Goal: Task Accomplishment & Management: Use online tool/utility

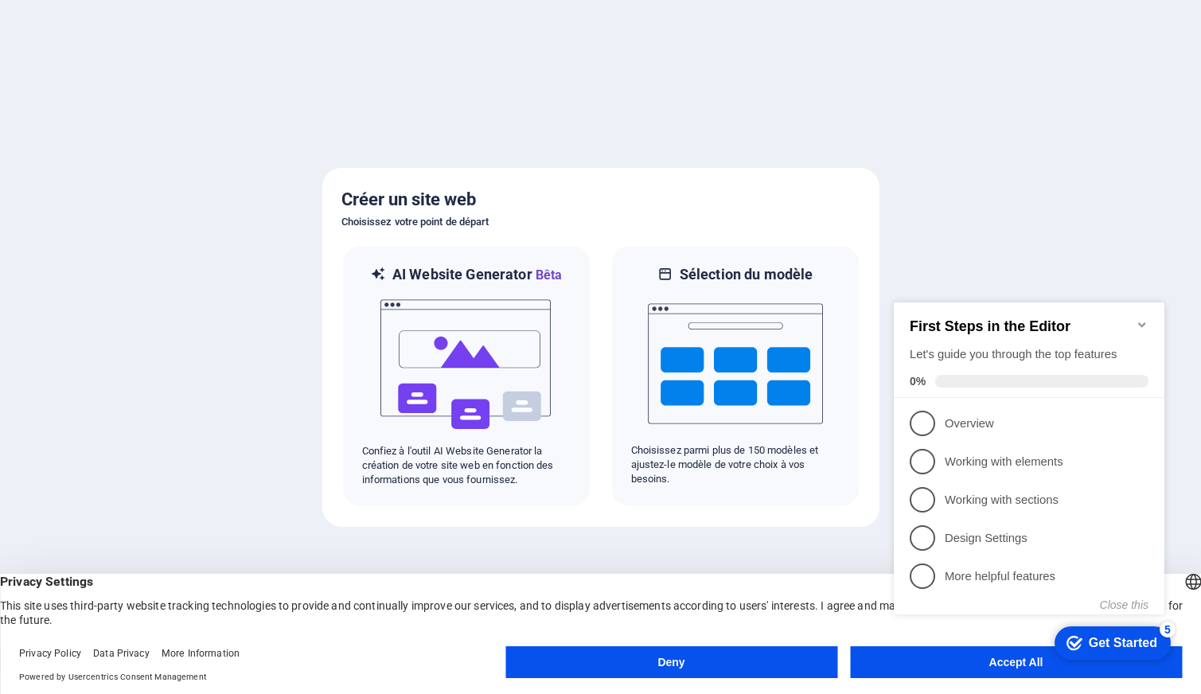
click div "checkmark Get Started 5 First Steps in the Editor Let's guide you through the t…"
click at [993, 667] on appcues-checklist "Contextual help checklist present on screen" at bounding box center [1032, 474] width 290 height 391
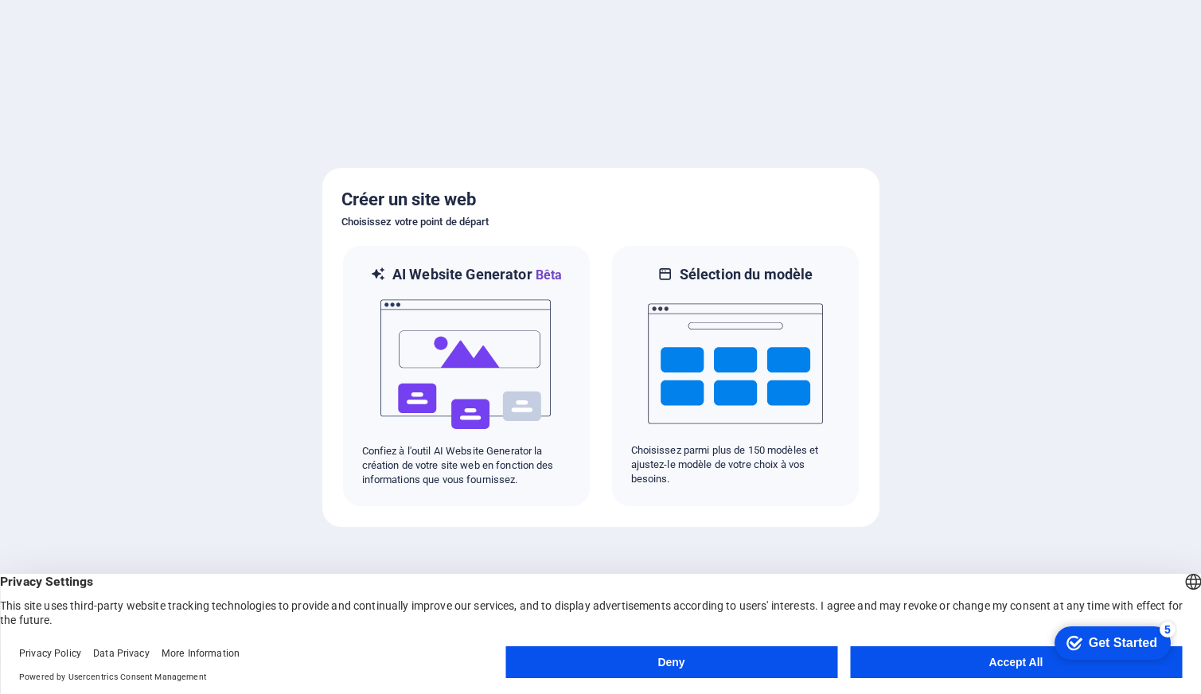
click html "checkmark Get Started 5 First Steps in the Editor Let's guide you through the t…"
click at [894, 660] on button "Accept All" at bounding box center [1032, 662] width 338 height 32
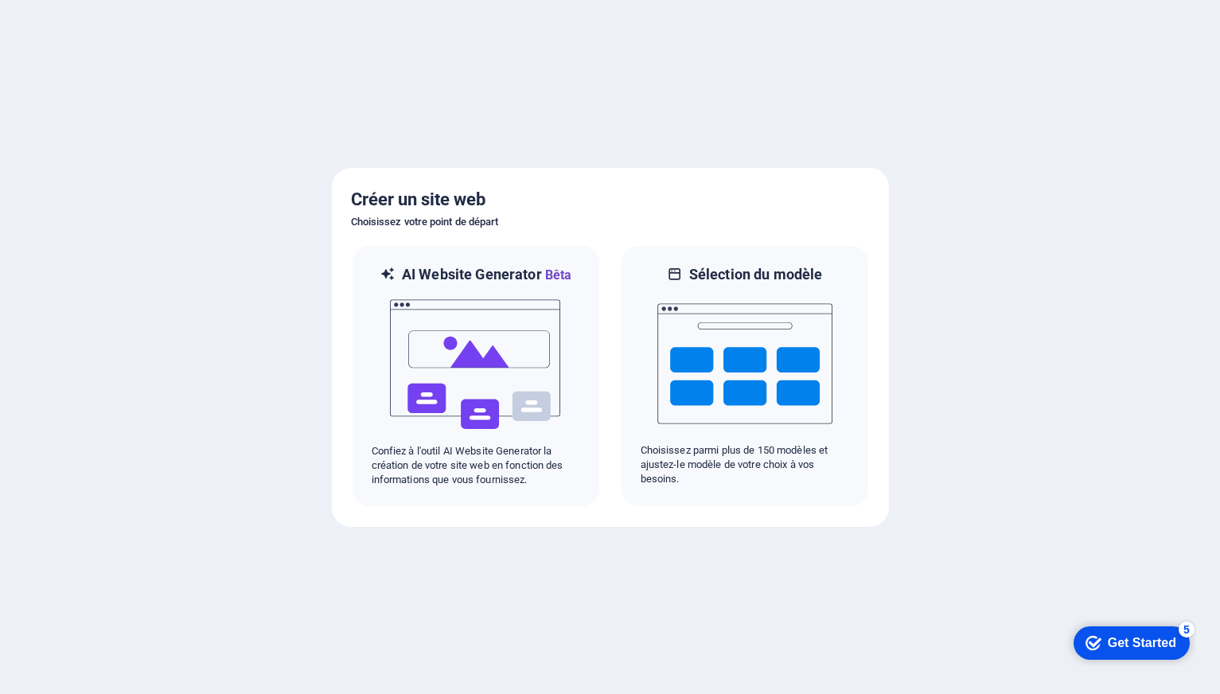
click at [1120, 636] on div "Get Started" at bounding box center [1142, 643] width 68 height 14
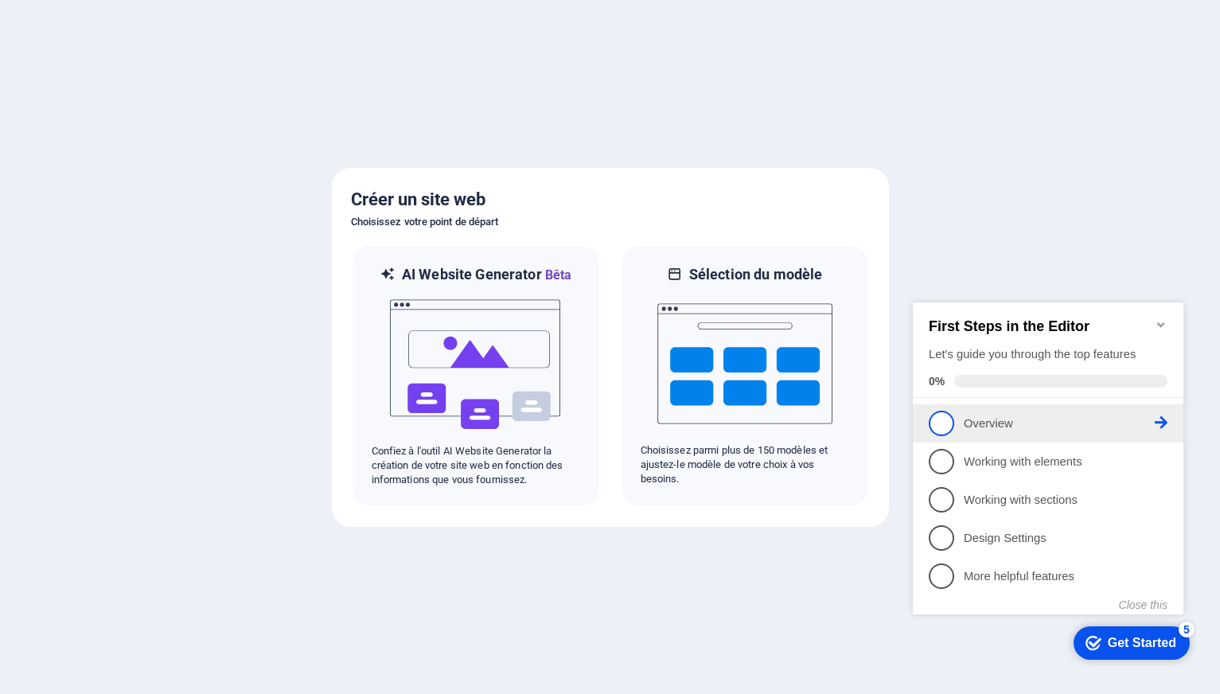
click at [941, 423] on span "1" at bounding box center [941, 423] width 25 height 25
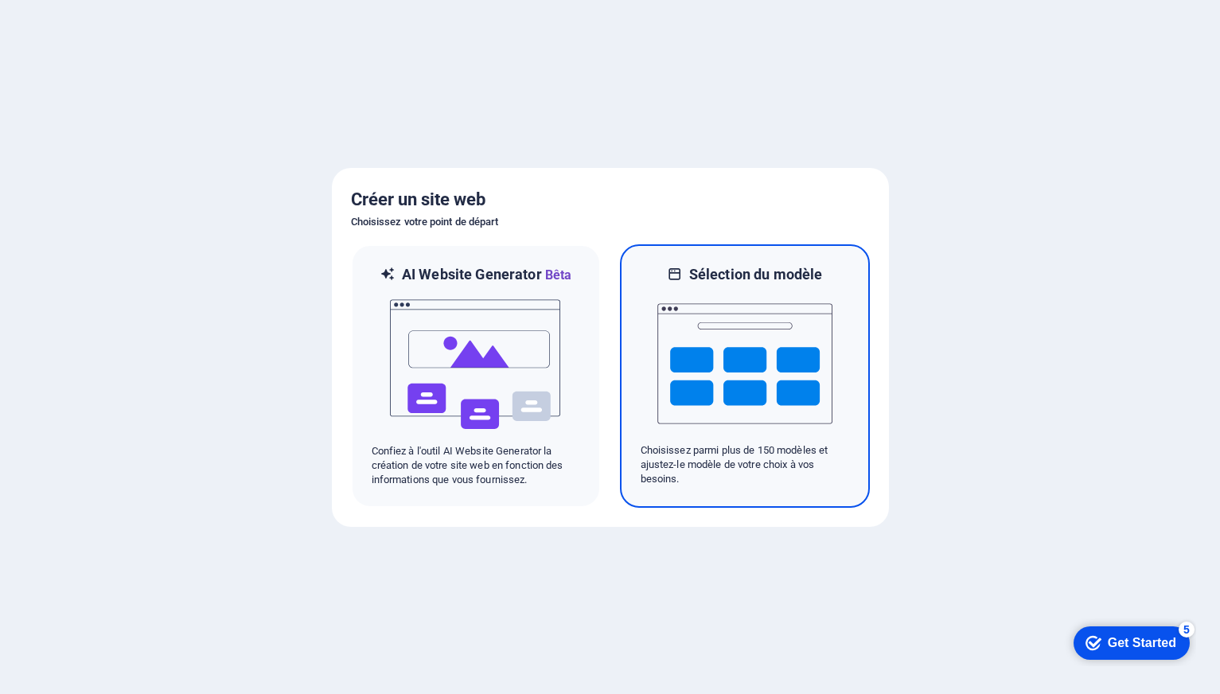
click at [726, 360] on img at bounding box center [744, 363] width 175 height 159
click at [801, 359] on img at bounding box center [744, 363] width 175 height 159
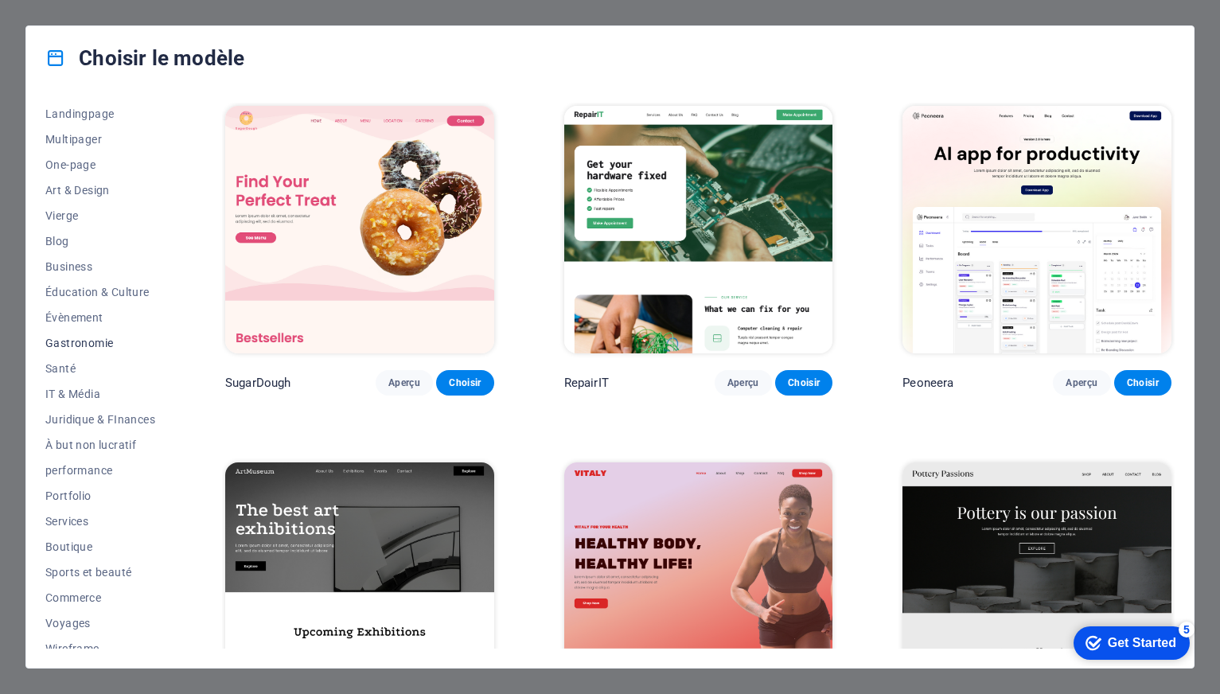
scroll to position [116, 0]
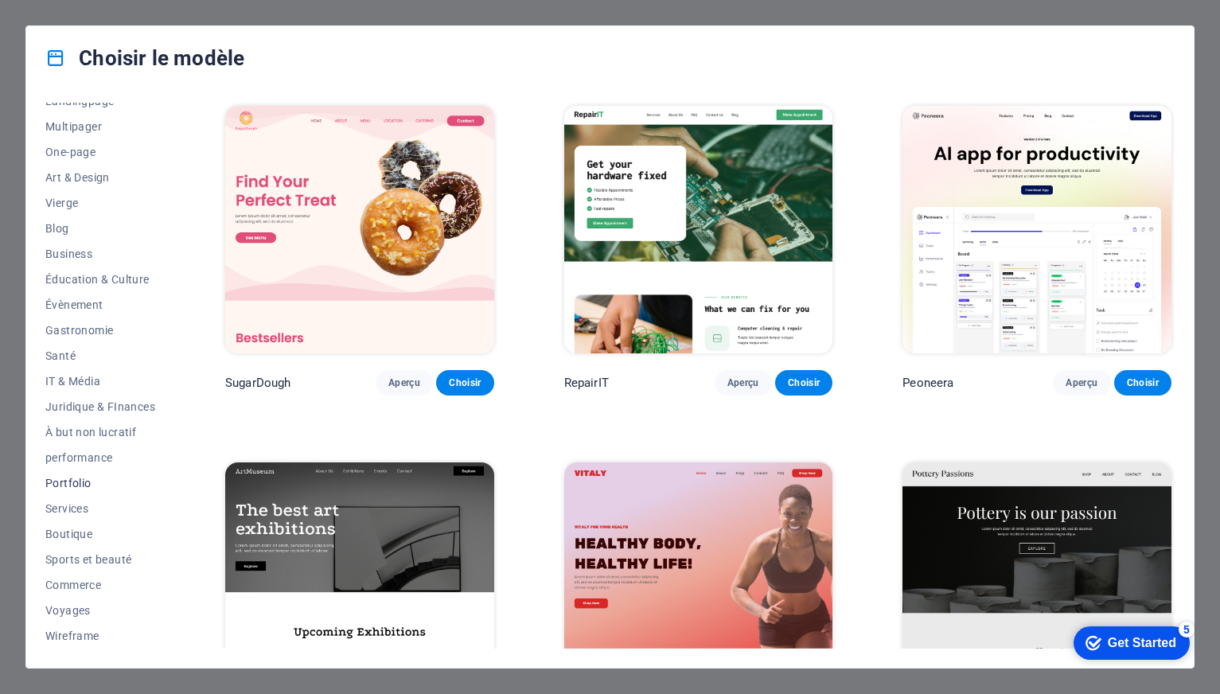
click at [77, 484] on span "Portfolio" at bounding box center [100, 483] width 110 height 13
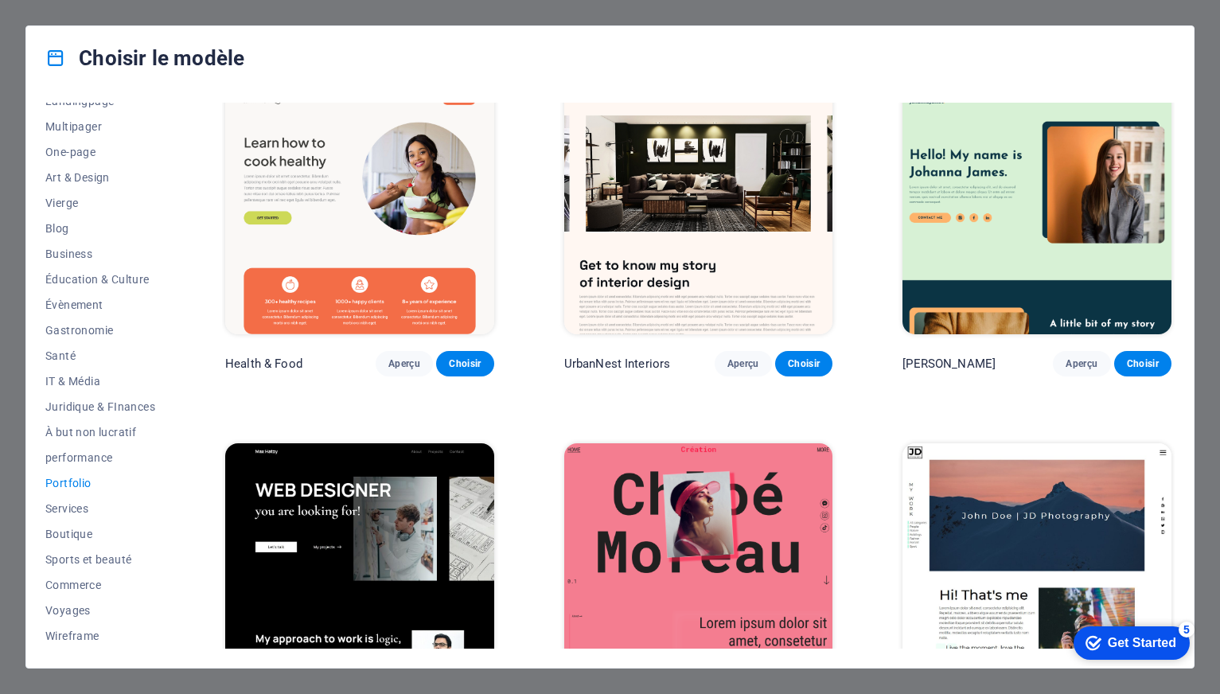
scroll to position [0, 0]
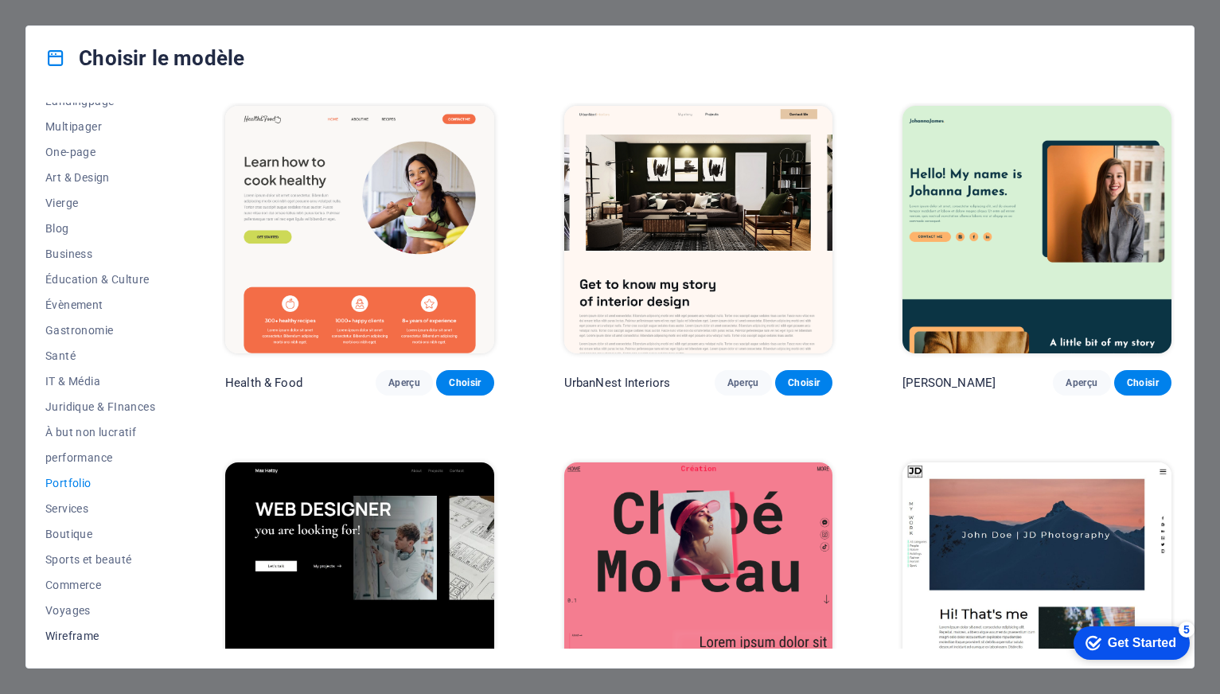
click at [77, 637] on span "Wireframe" at bounding box center [100, 635] width 110 height 13
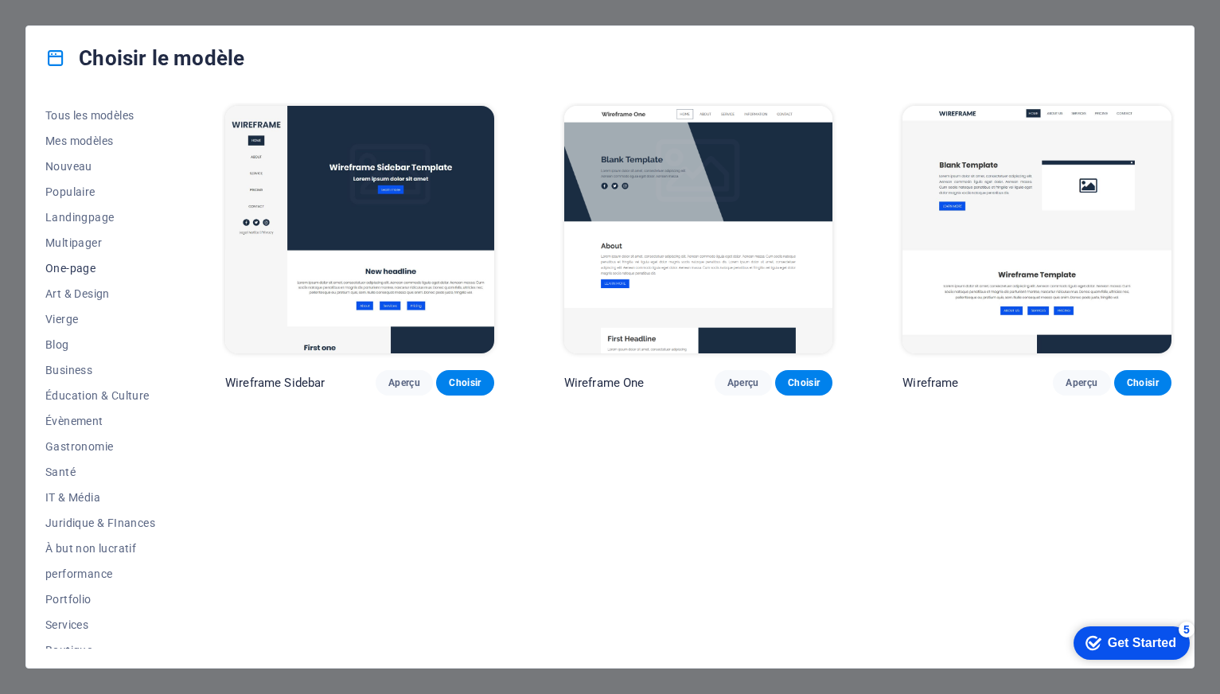
click at [83, 270] on span "One-page" at bounding box center [100, 268] width 110 height 13
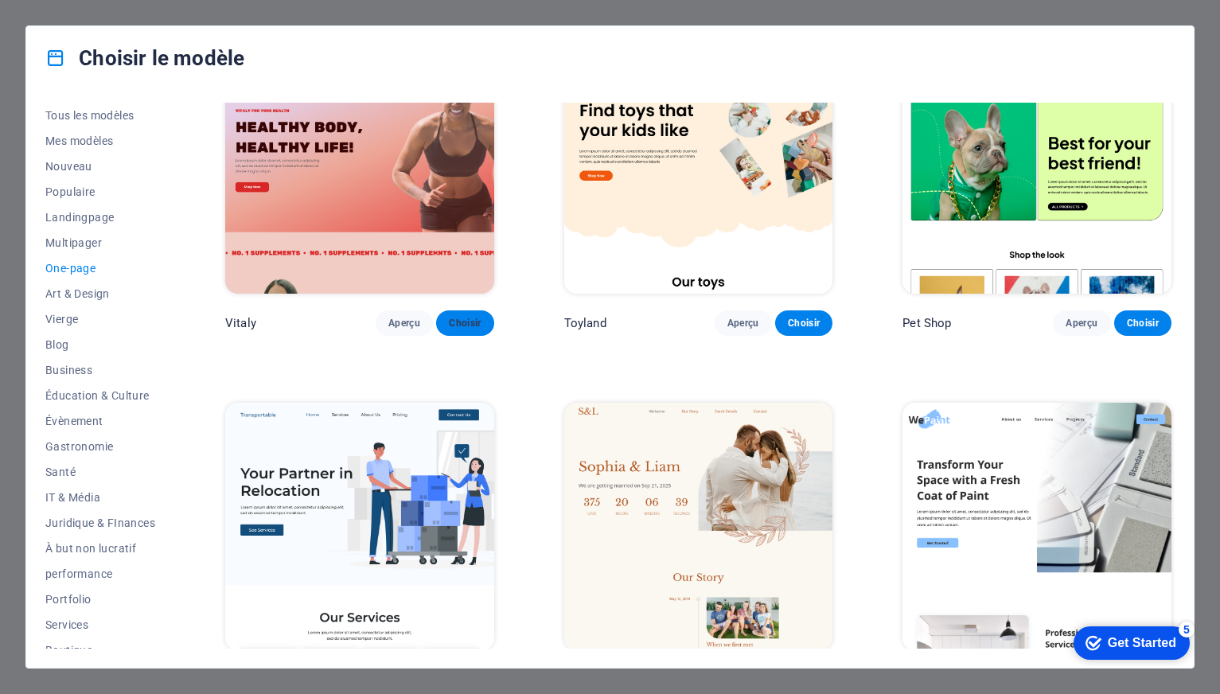
scroll to position [33, 0]
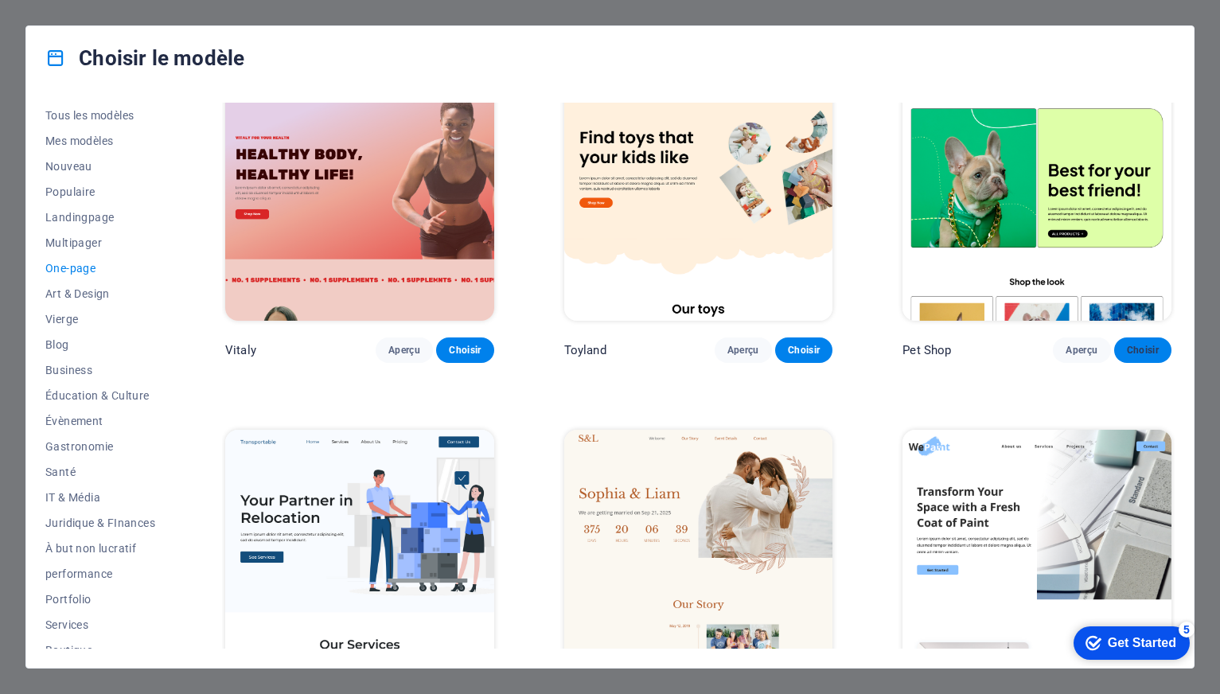
click at [1128, 345] on span "Choisir" at bounding box center [1143, 350] width 32 height 13
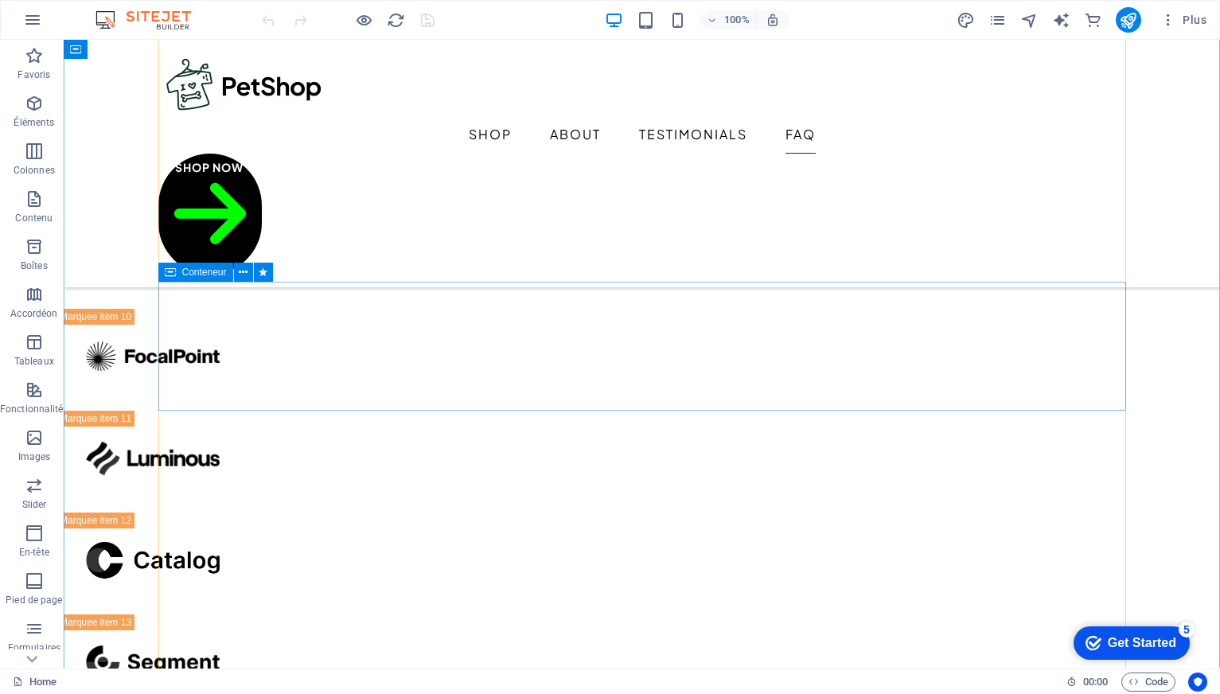
scroll to position [3957, 0]
click at [42, 21] on button "button" at bounding box center [33, 20] width 38 height 38
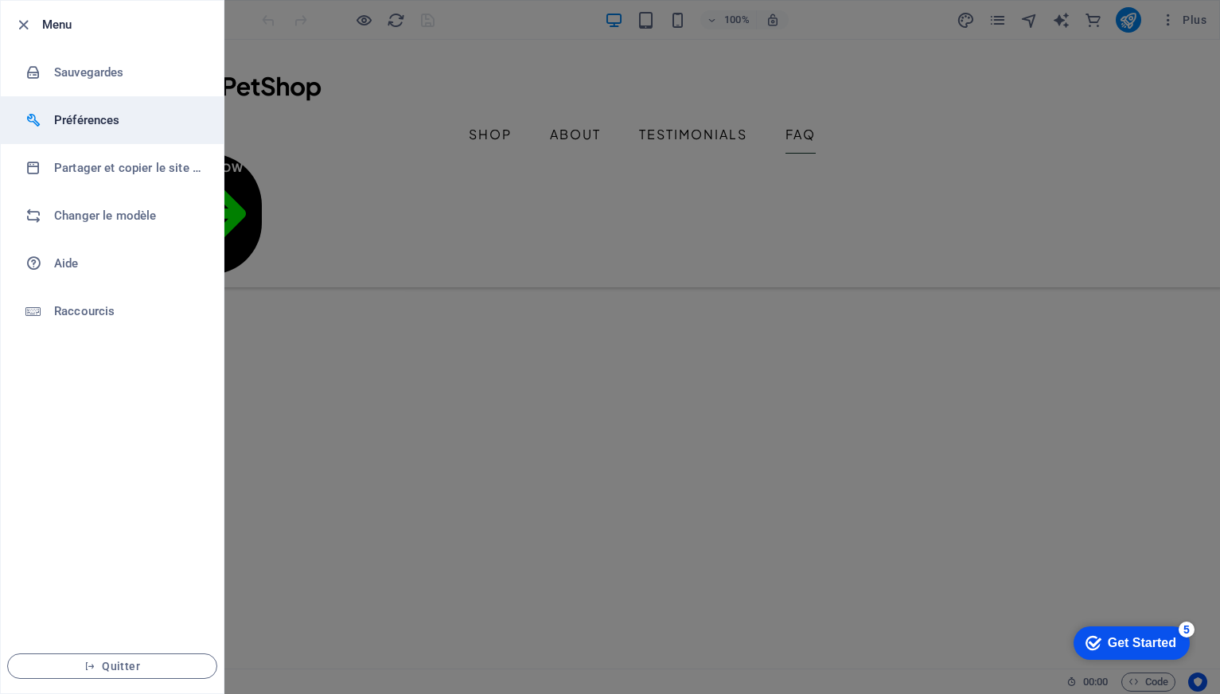
click at [38, 119] on icon at bounding box center [33, 120] width 16 height 16
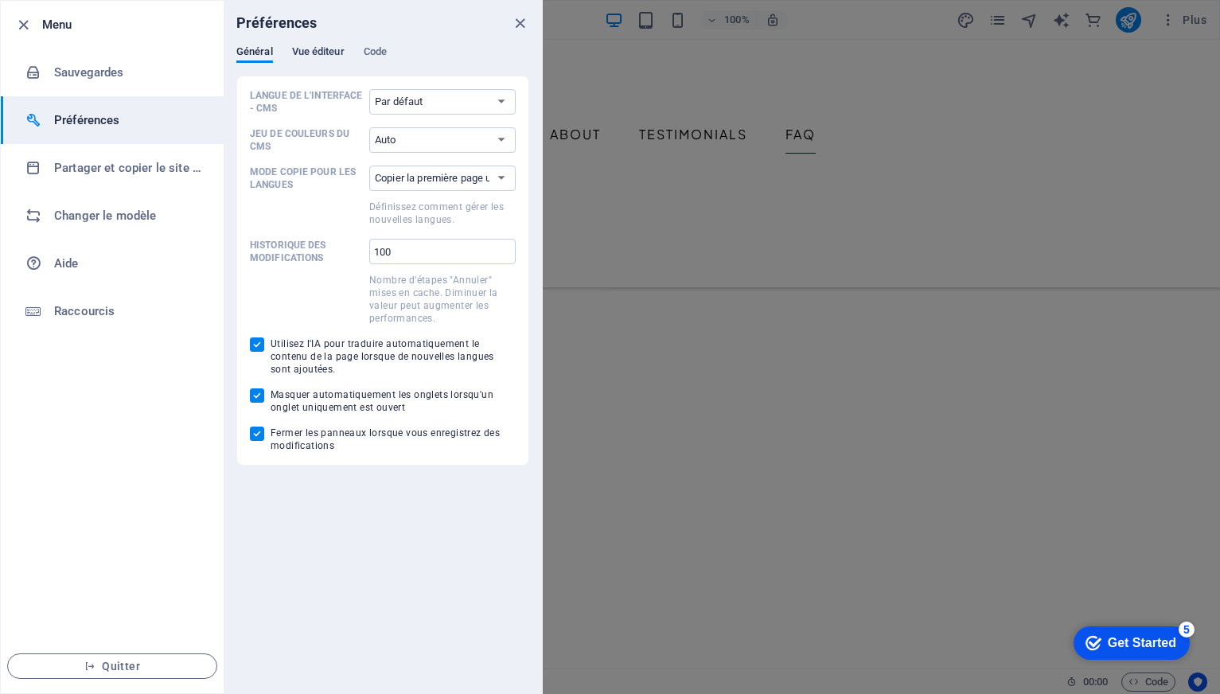
click at [317, 52] on span "Vue éditeur" at bounding box center [318, 53] width 53 height 22
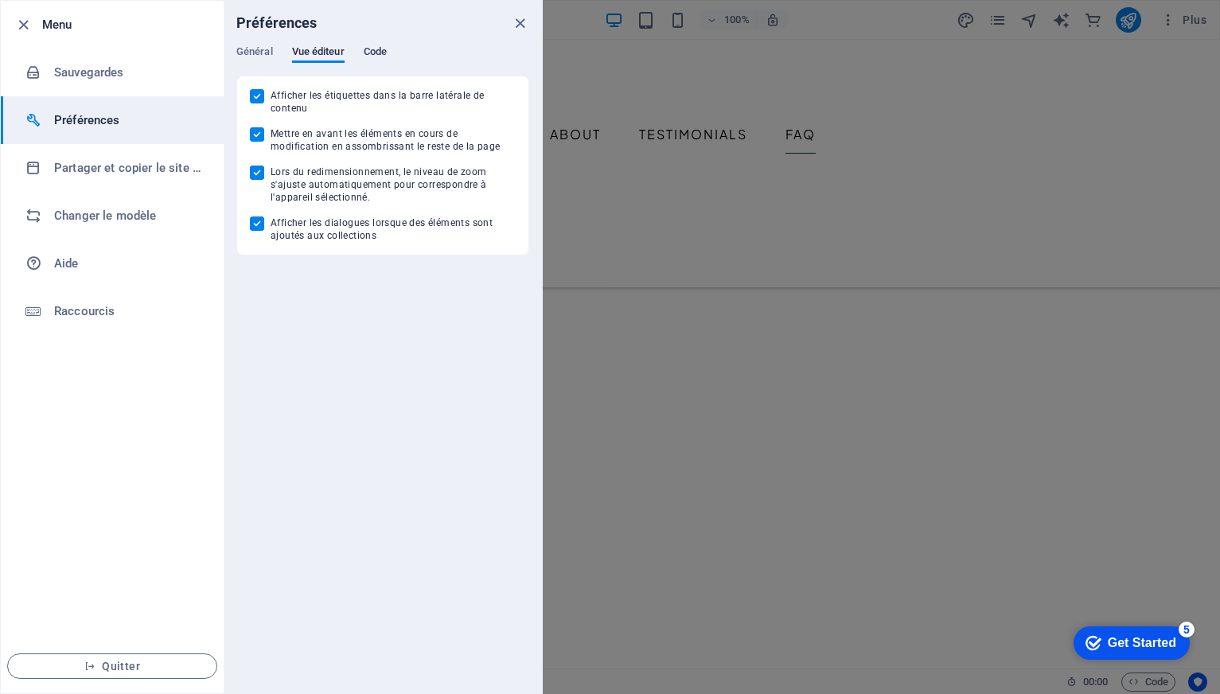
click at [366, 51] on span "Code" at bounding box center [375, 53] width 23 height 22
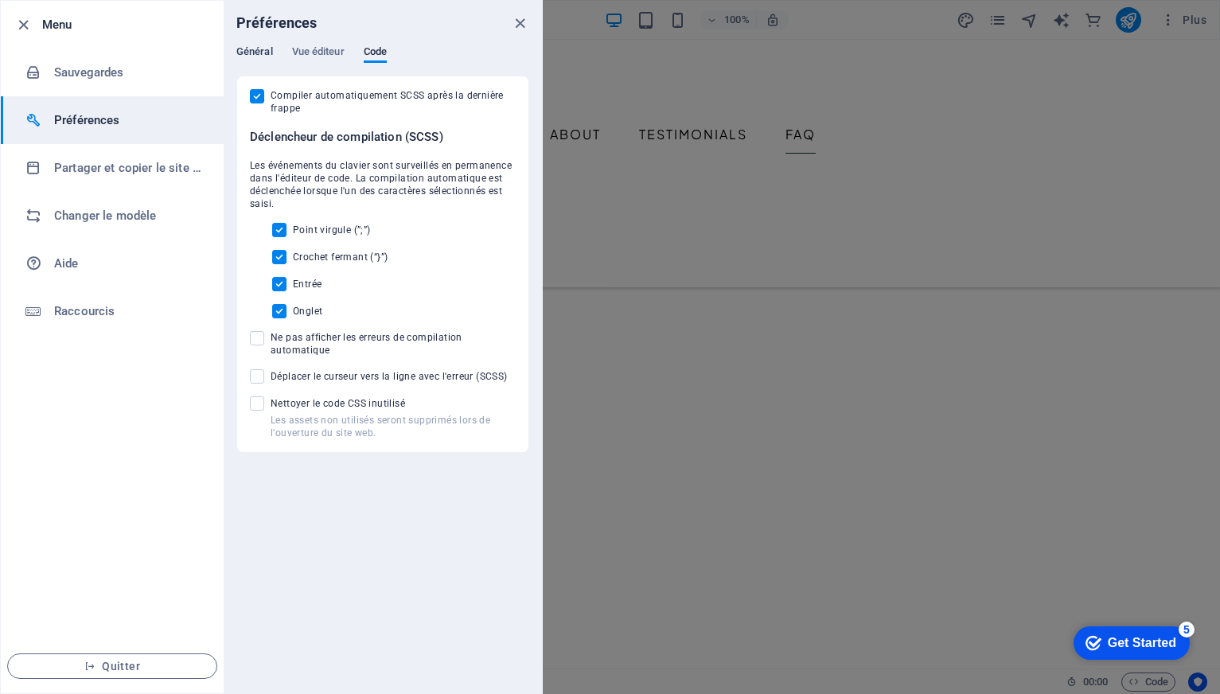
click at [262, 51] on span "Général" at bounding box center [254, 53] width 37 height 22
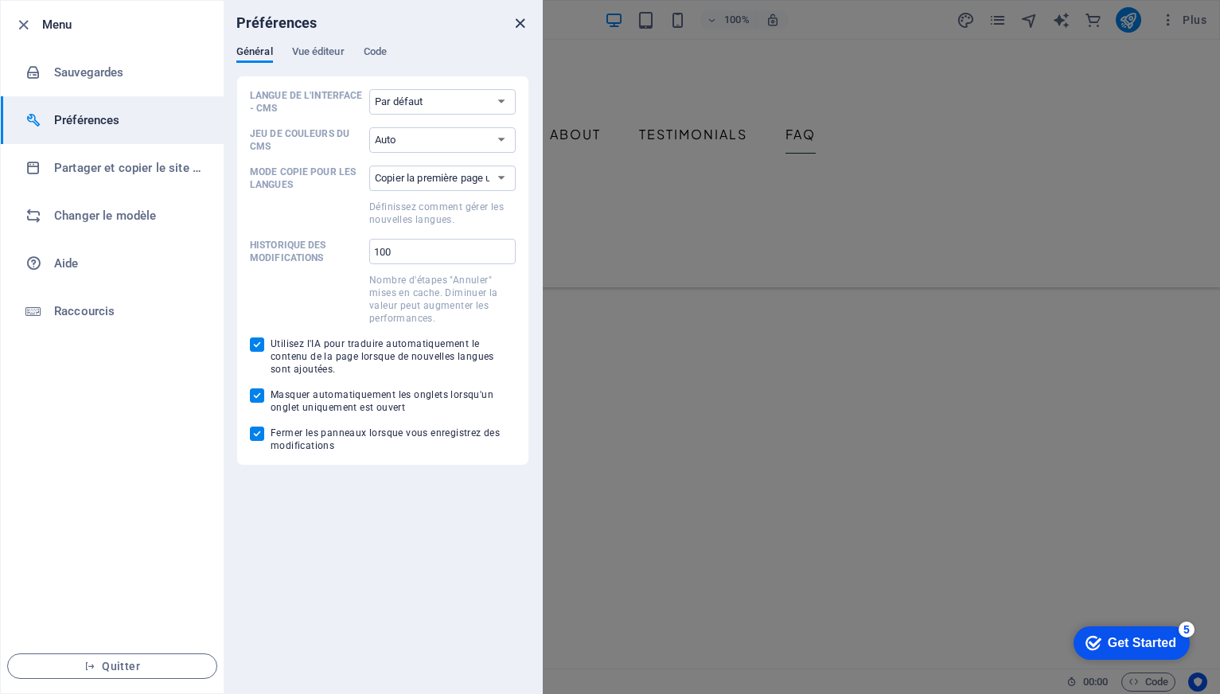
click at [518, 25] on icon "close" at bounding box center [520, 23] width 18 height 18
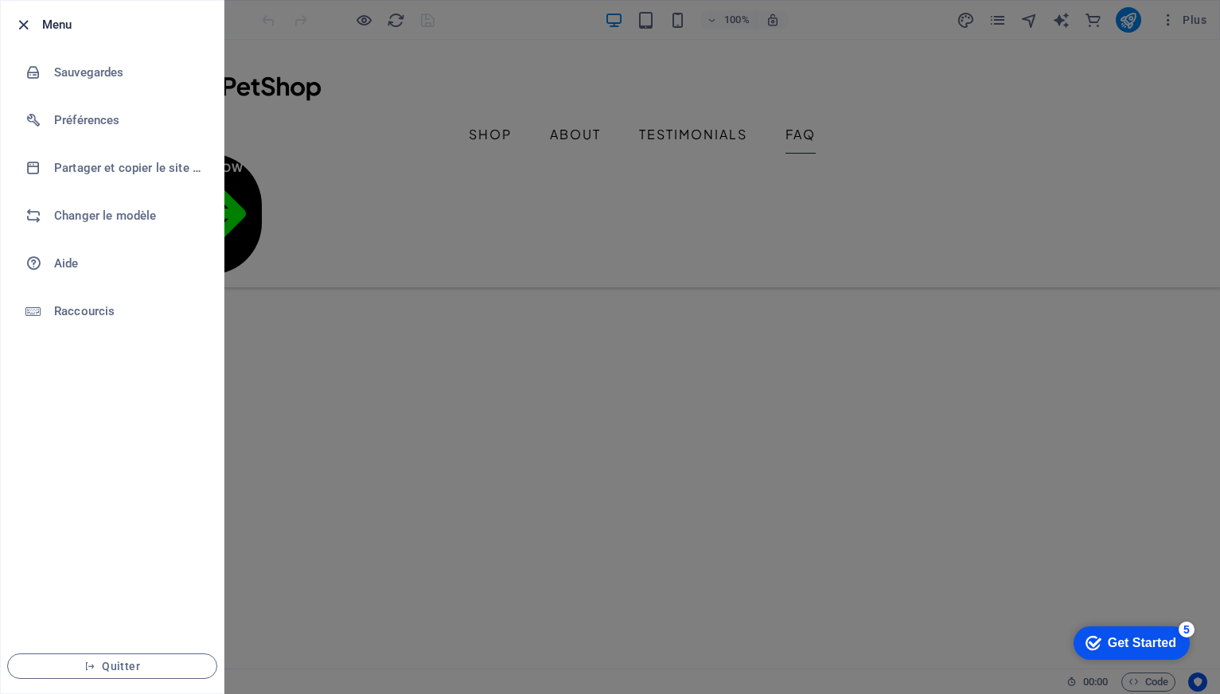
click at [19, 29] on icon "button" at bounding box center [23, 25] width 18 height 18
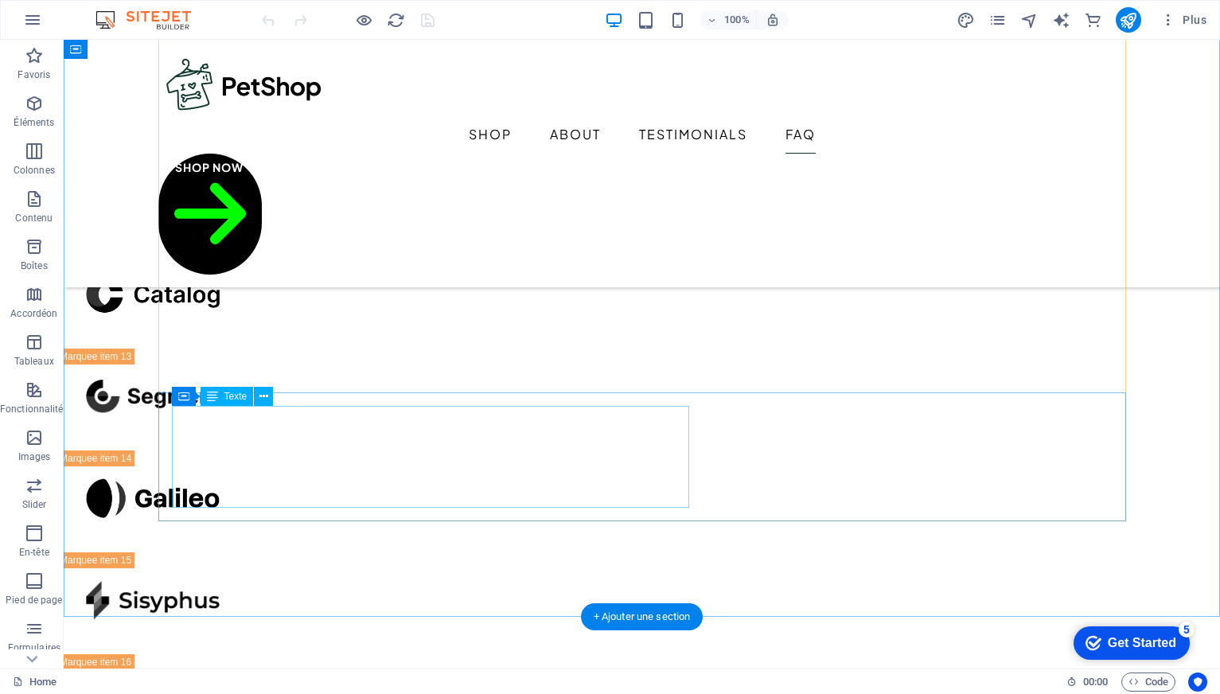
scroll to position [4464, 0]
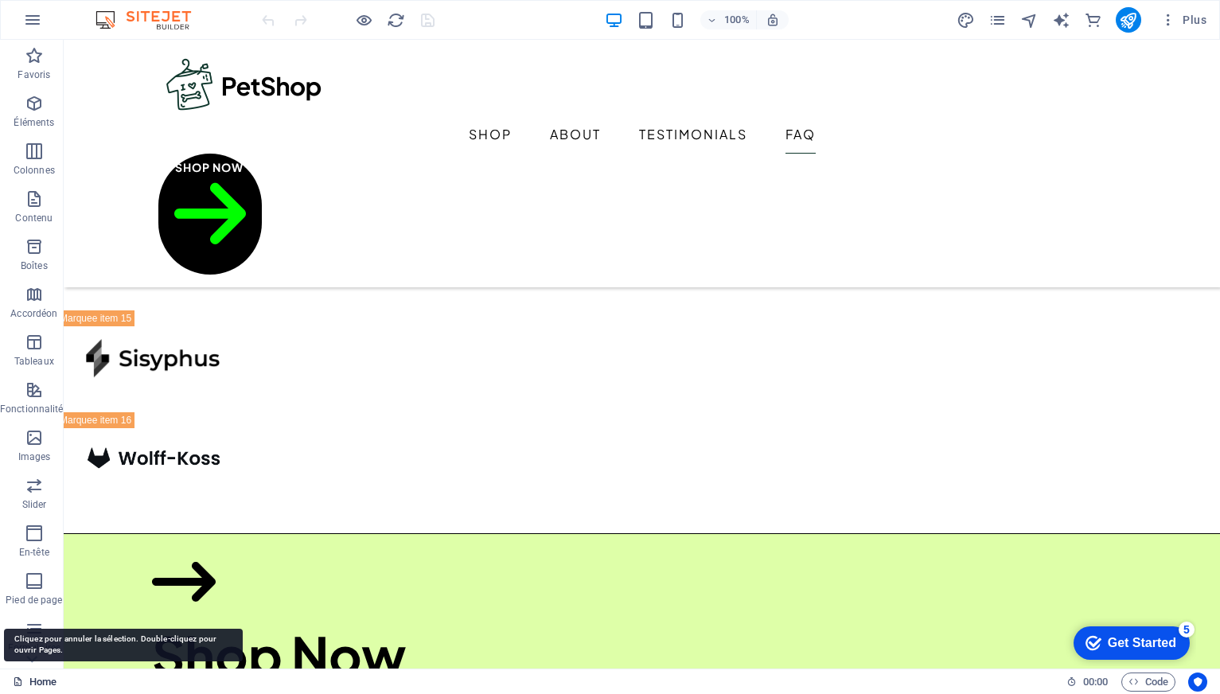
click at [31, 682] on link "Home" at bounding box center [35, 681] width 44 height 19
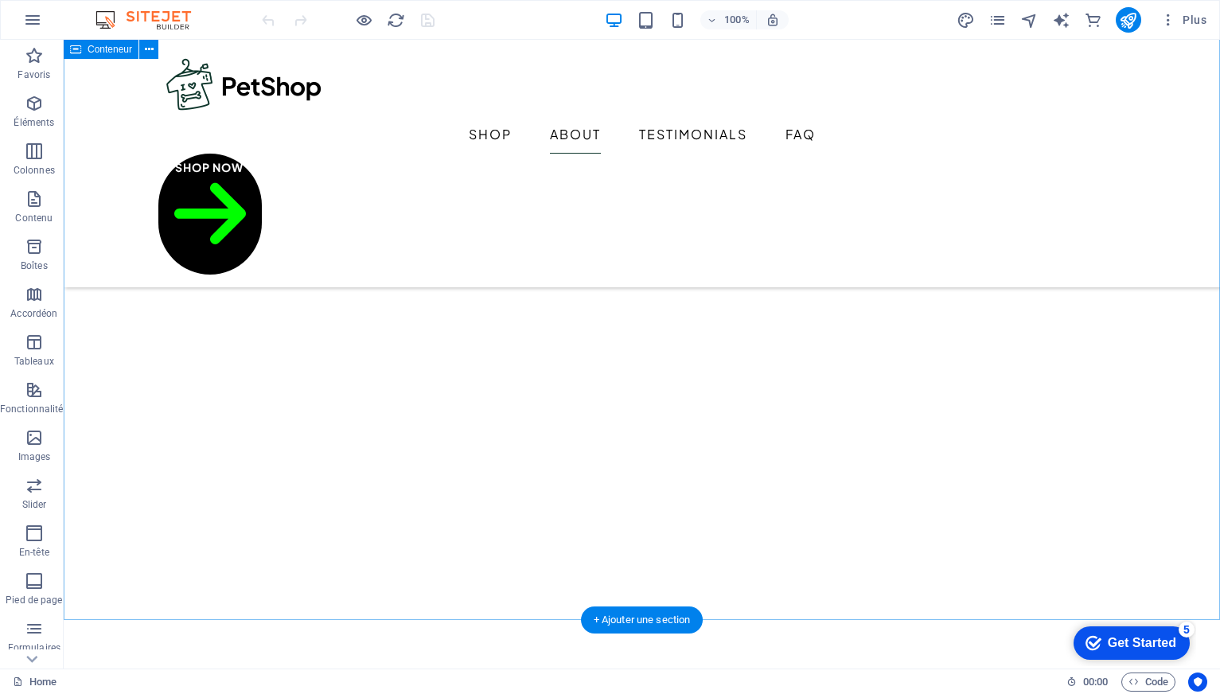
scroll to position [1211, 0]
click at [37, 203] on icon "button" at bounding box center [34, 198] width 19 height 19
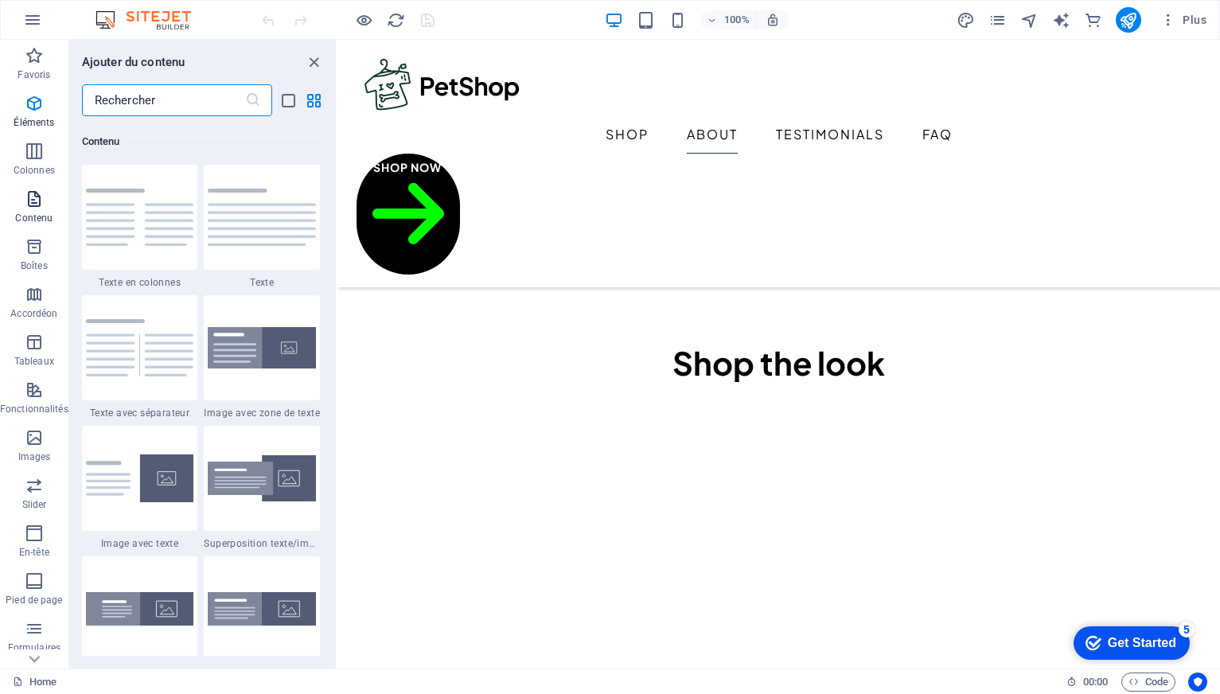
scroll to position [2784, 0]
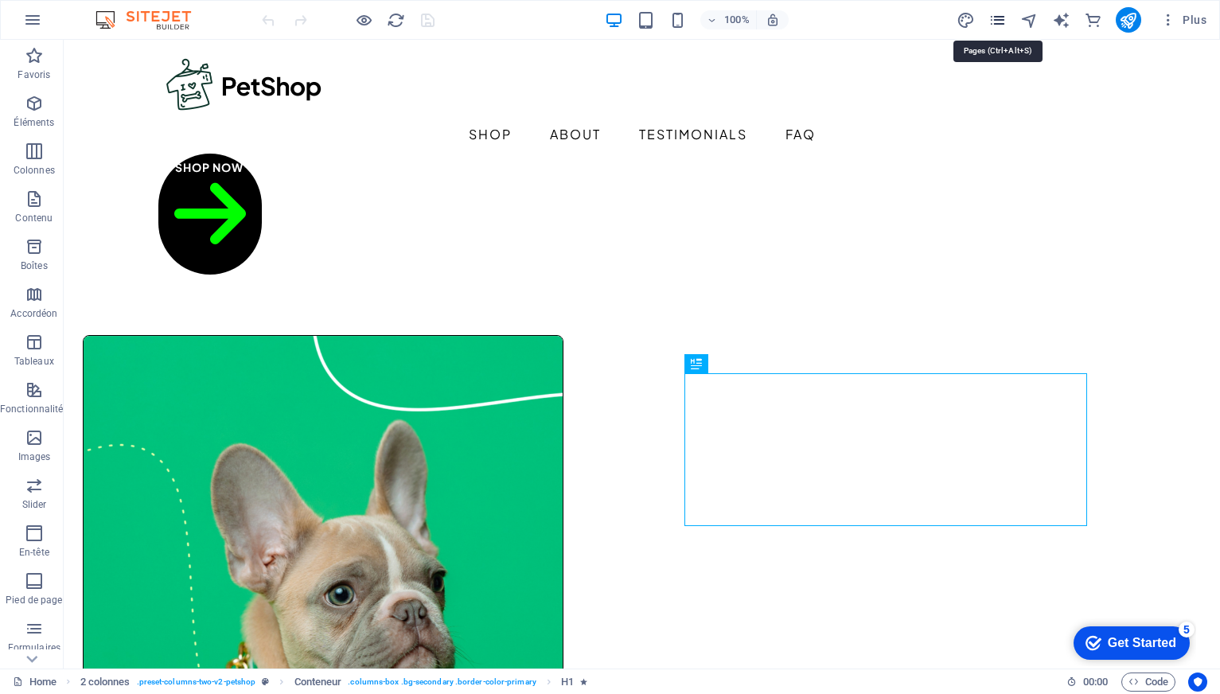
click at [999, 19] on icon "pages" at bounding box center [997, 20] width 18 height 18
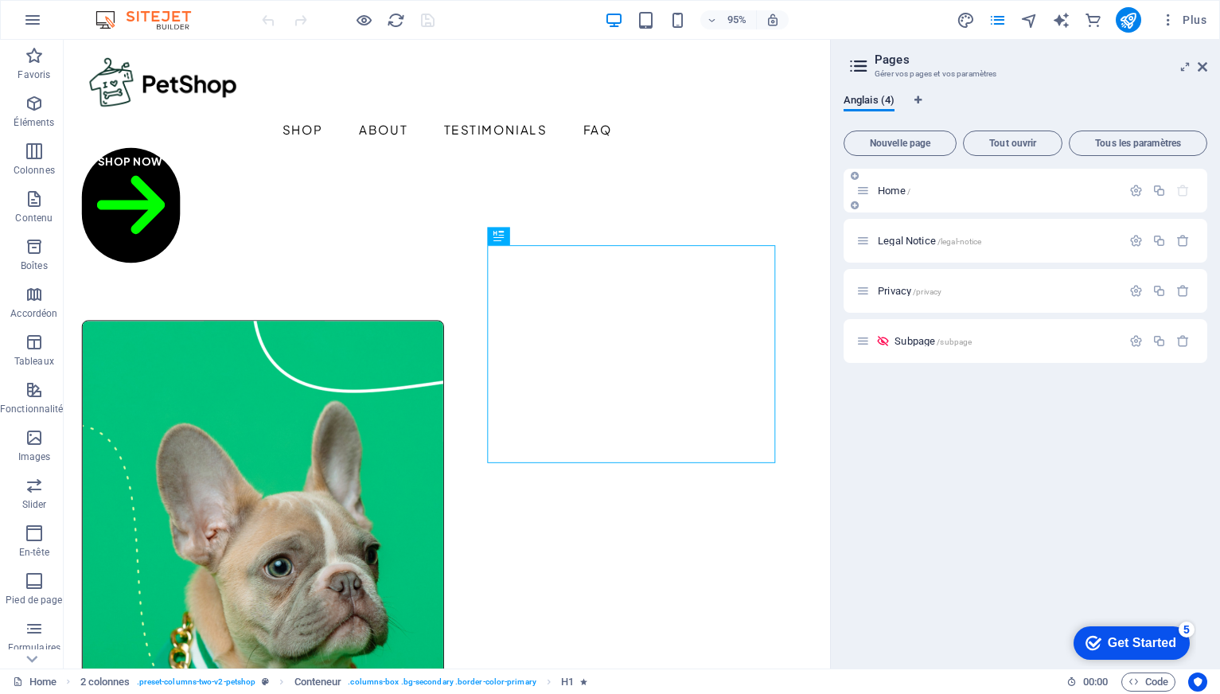
click at [892, 187] on span "Home /" at bounding box center [894, 191] width 33 height 12
click at [1108, 636] on div "Get Started" at bounding box center [1142, 643] width 68 height 14
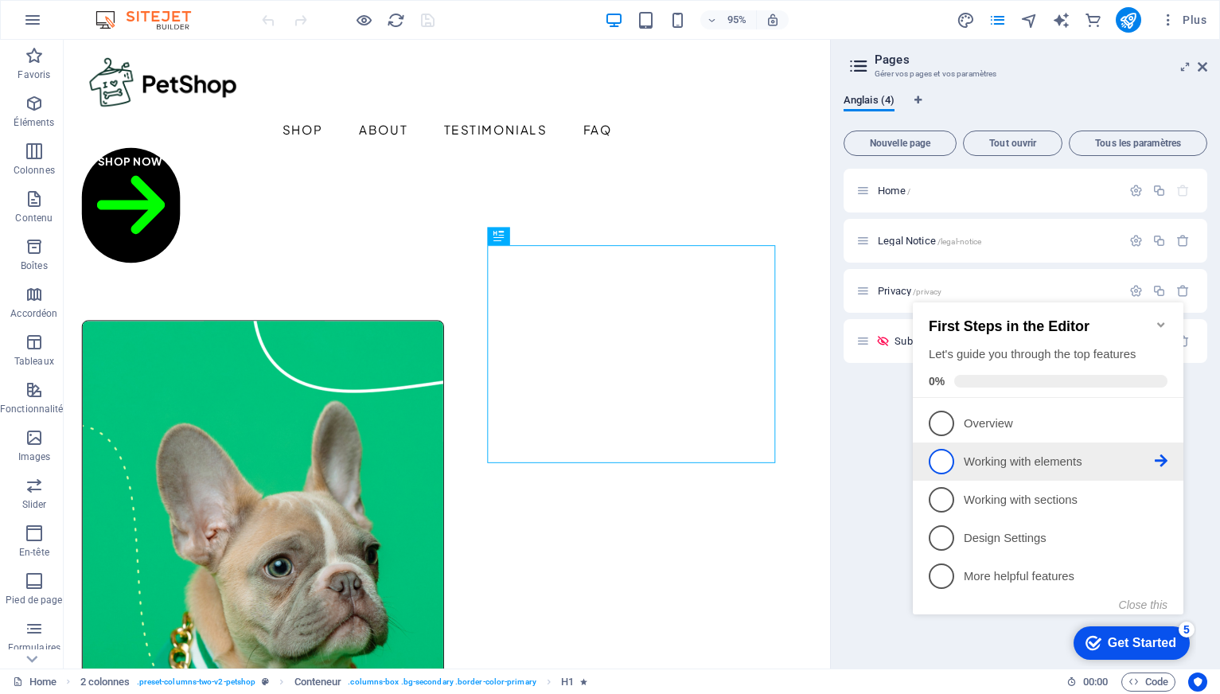
click at [947, 460] on span "2" at bounding box center [941, 461] width 25 height 25
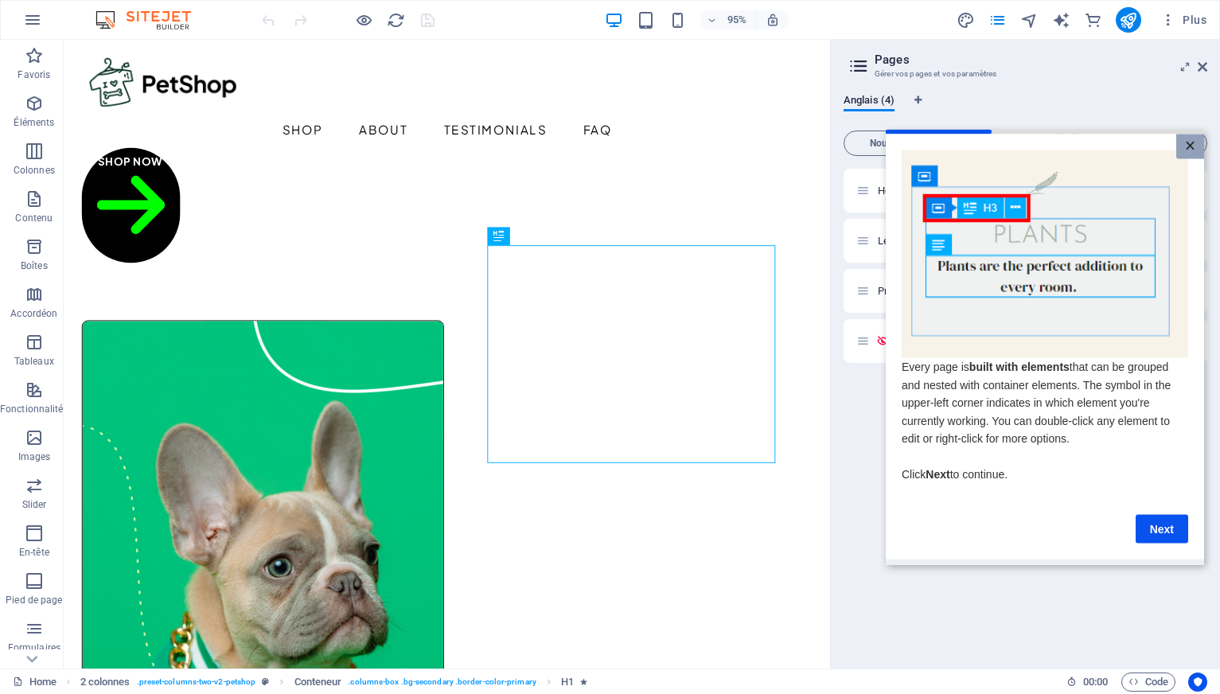
click at [1196, 149] on link "×" at bounding box center [1190, 146] width 28 height 25
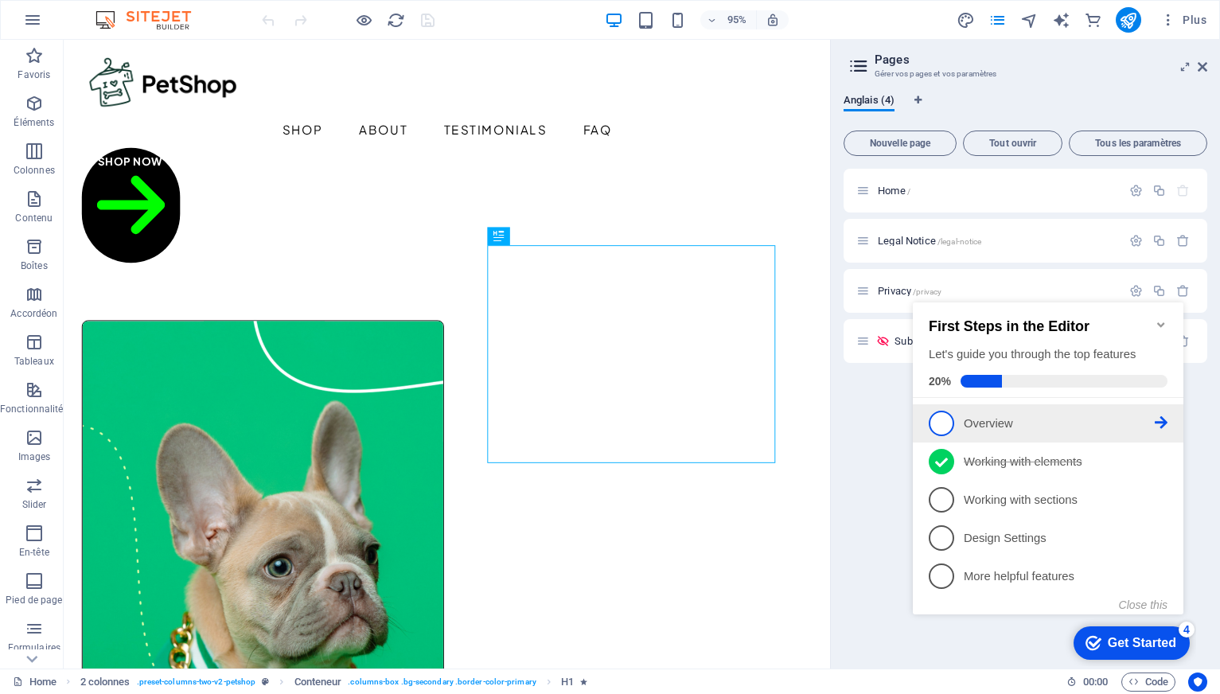
click at [939, 421] on span "1" at bounding box center [941, 423] width 25 height 25
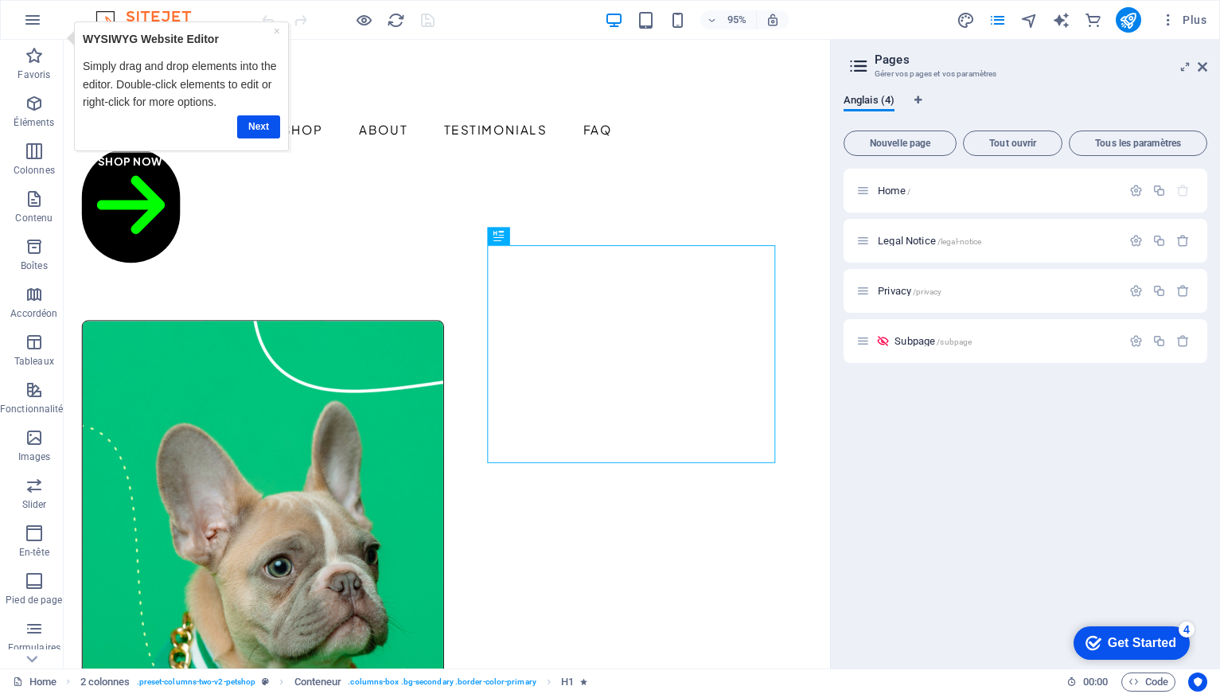
click at [1096, 635] on icon "checkmark" at bounding box center [1093, 643] width 16 height 16
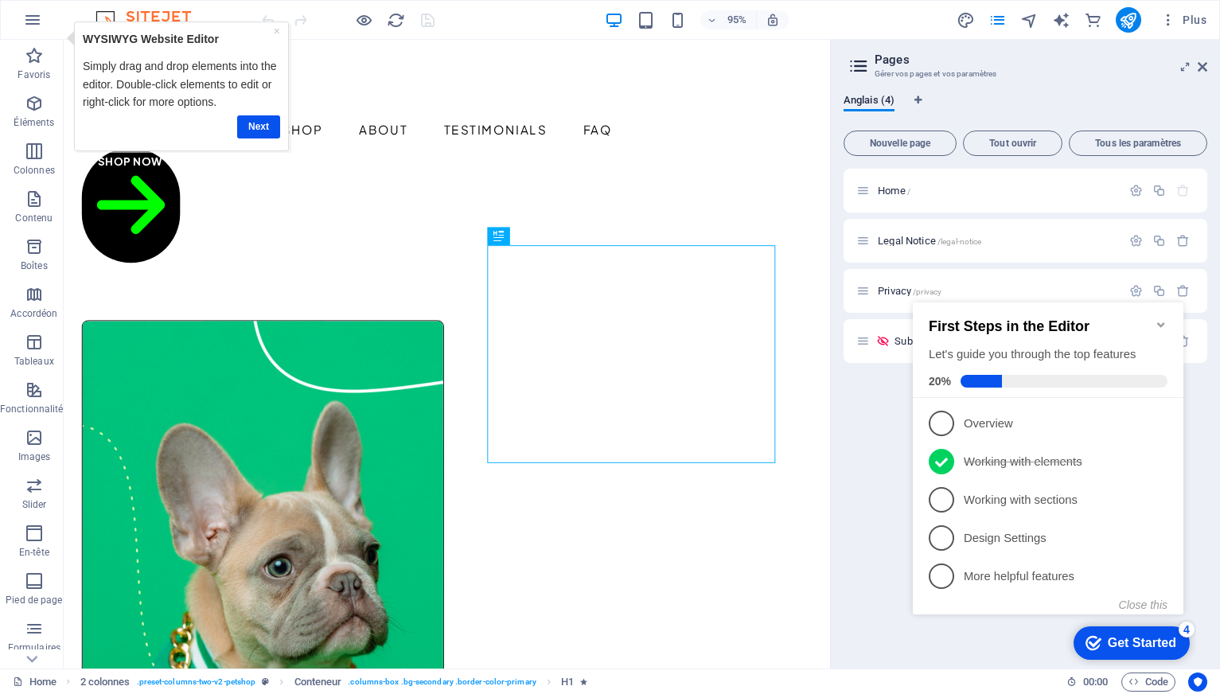
click at [863, 418] on div "Home / Legal Notice /legal-notice Privacy /privacy Subpage /subpage" at bounding box center [1025, 412] width 364 height 487
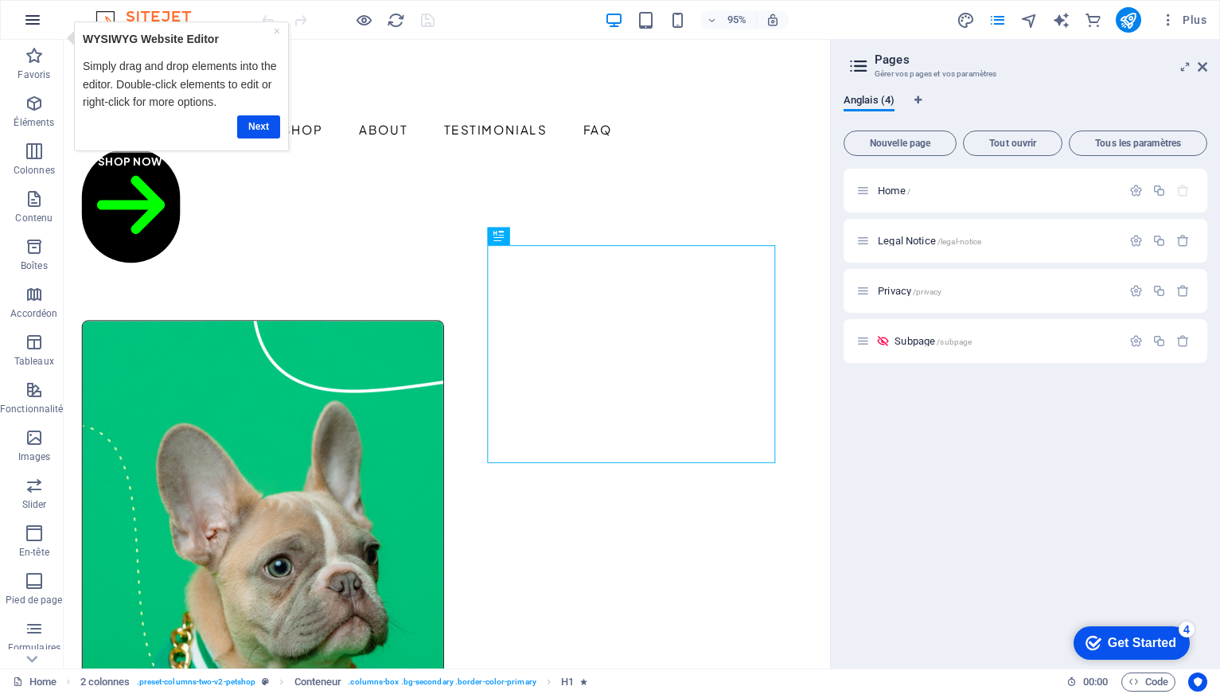
click at [39, 18] on icon "button" at bounding box center [32, 19] width 19 height 19
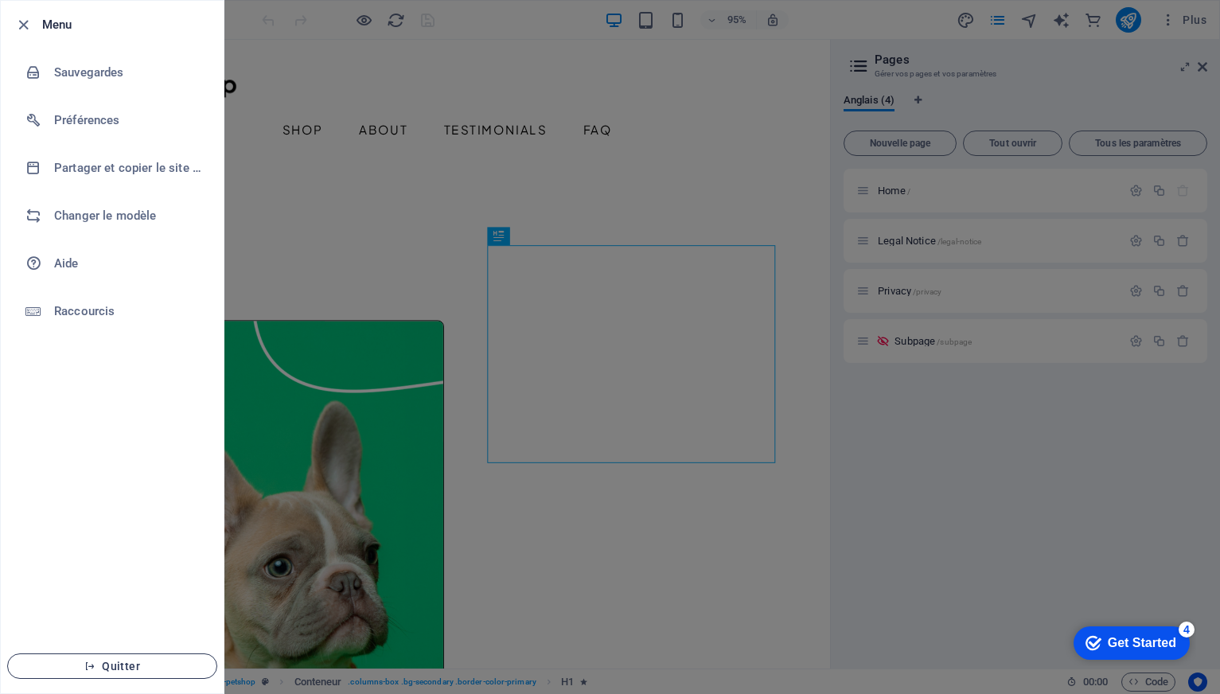
click at [89, 664] on icon "button" at bounding box center [89, 665] width 11 height 11
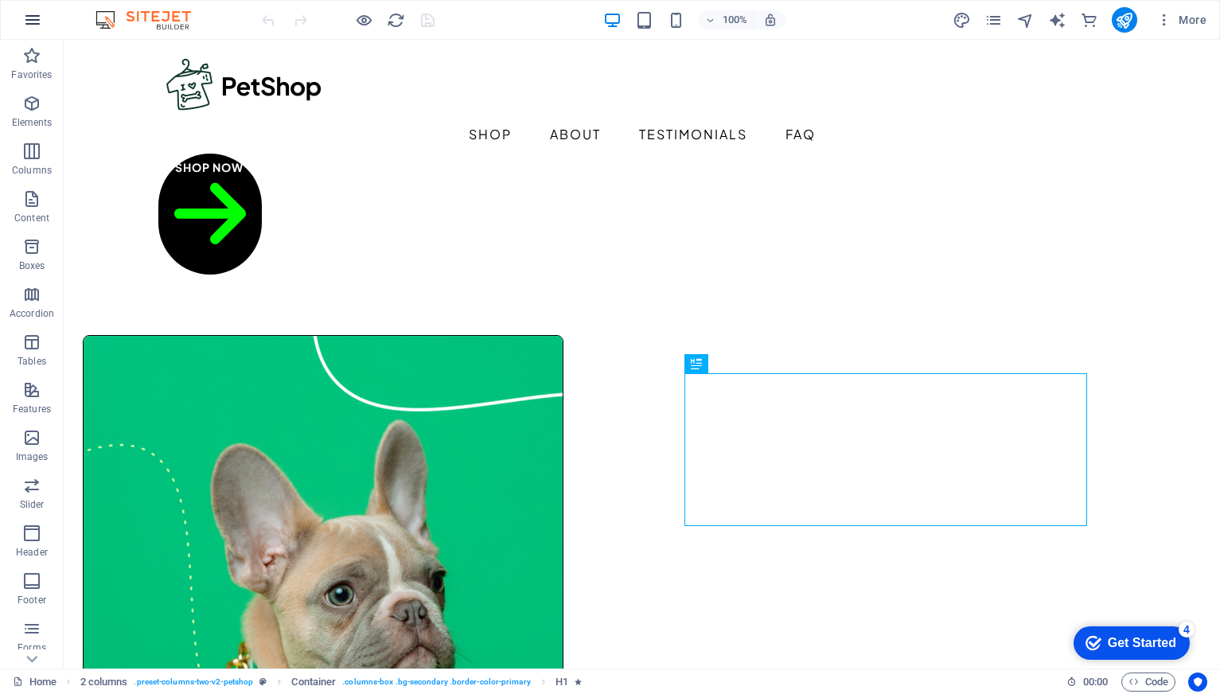
click at [29, 18] on icon "button" at bounding box center [32, 19] width 19 height 19
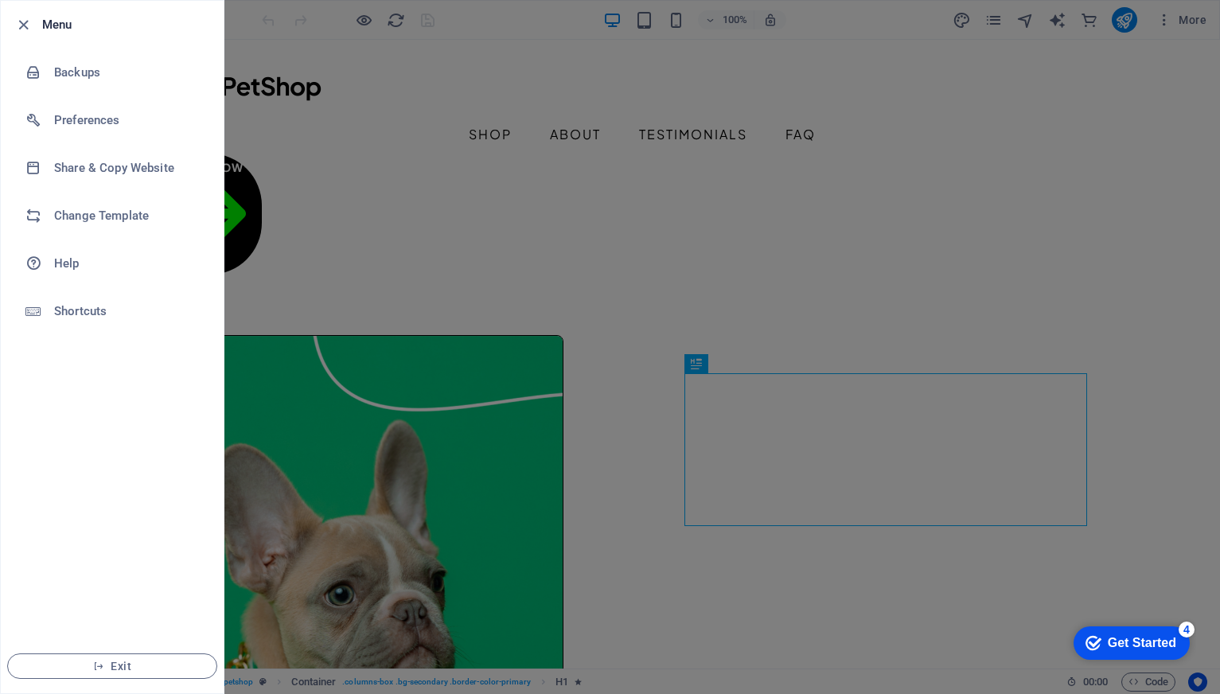
click at [699, 136] on div at bounding box center [610, 347] width 1220 height 694
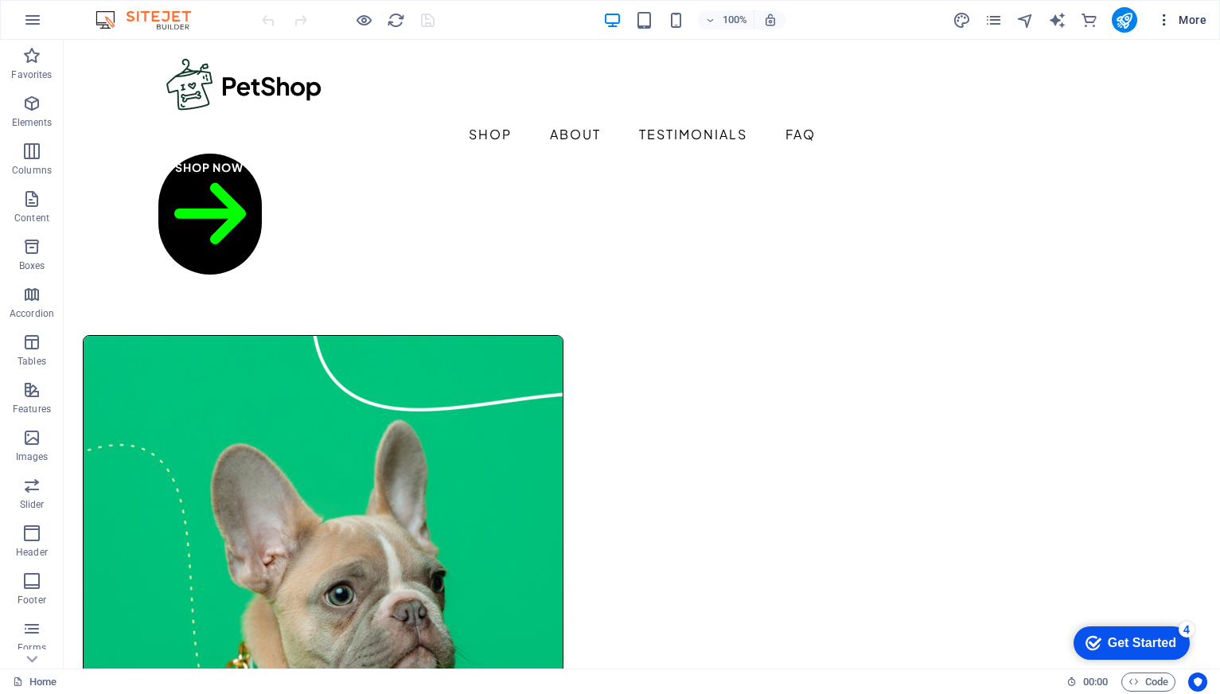
click at [1166, 21] on icon "button" at bounding box center [1164, 20] width 16 height 16
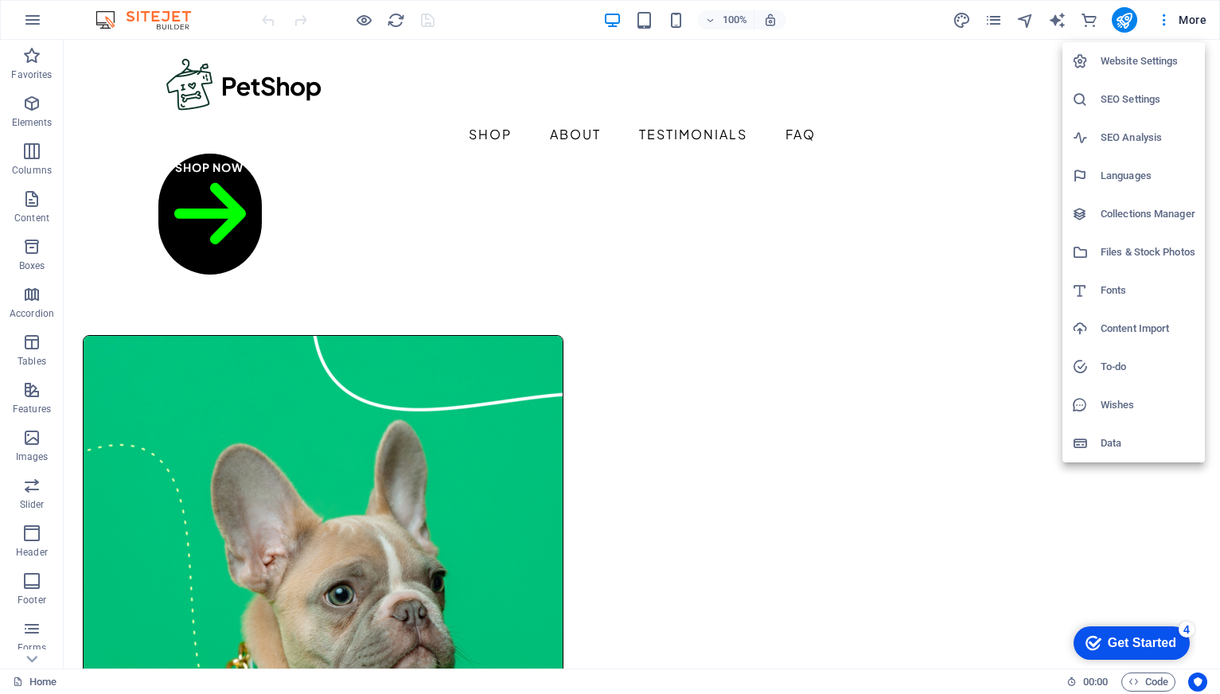
click at [1157, 58] on h6 "Website Settings" at bounding box center [1147, 61] width 95 height 19
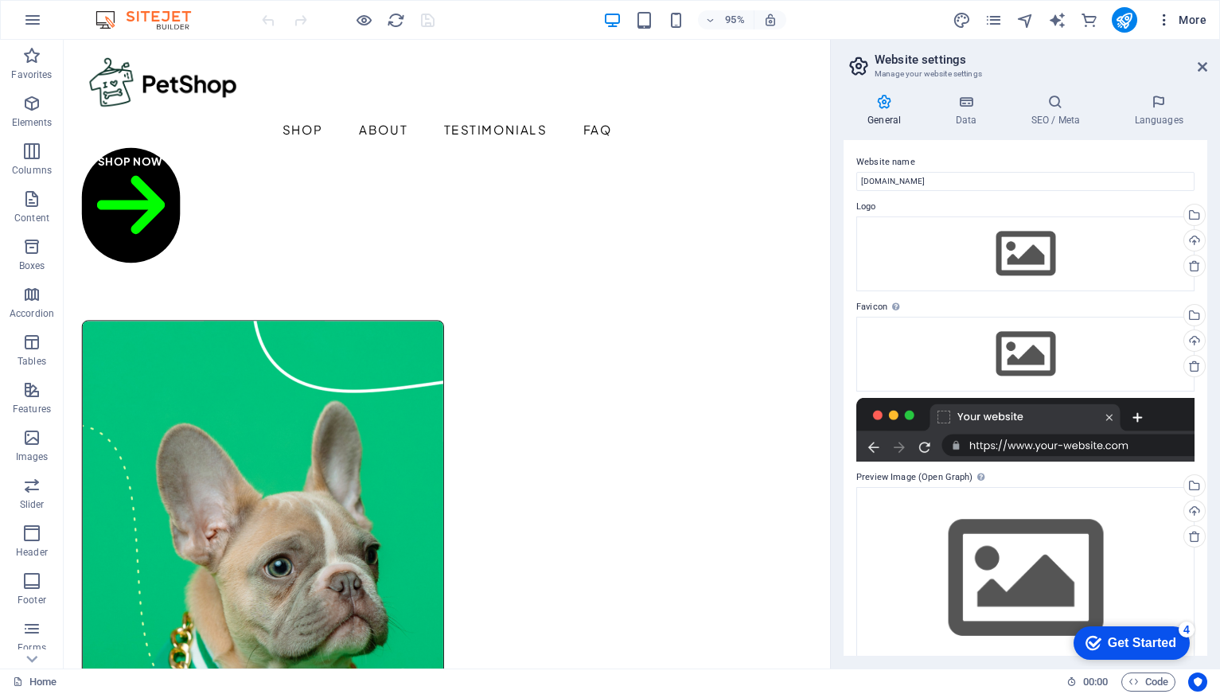
click at [1191, 22] on span "More" at bounding box center [1181, 20] width 50 height 16
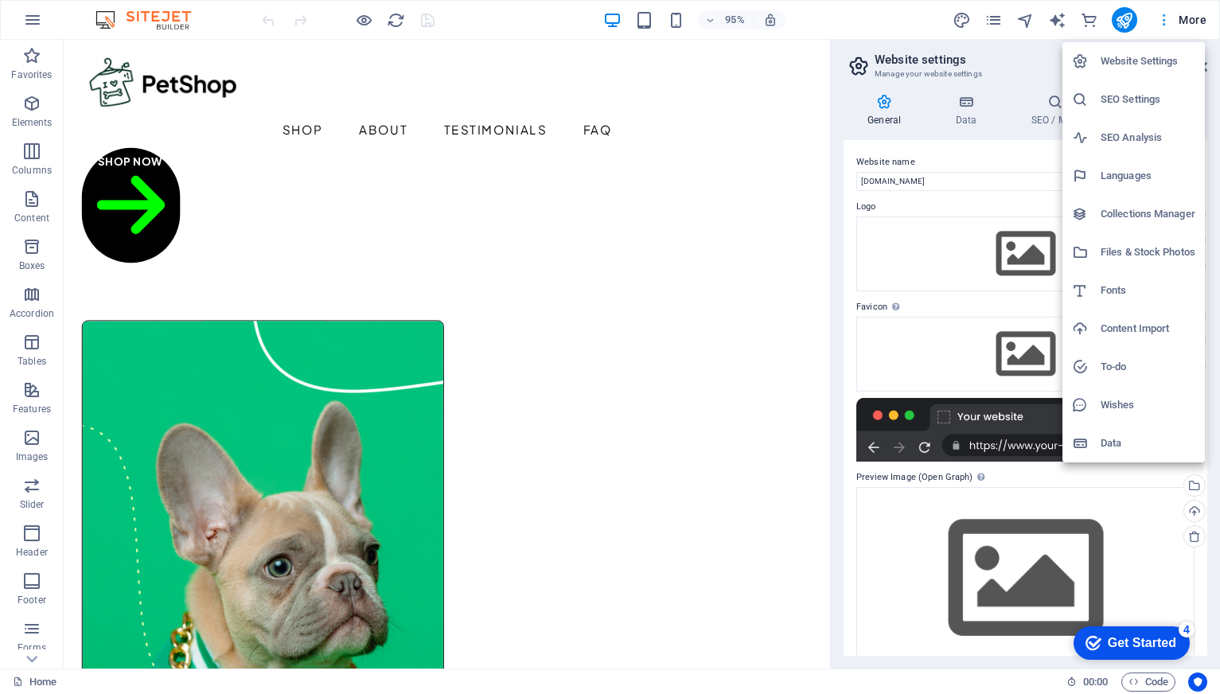
click at [1191, 22] on div at bounding box center [610, 347] width 1220 height 694
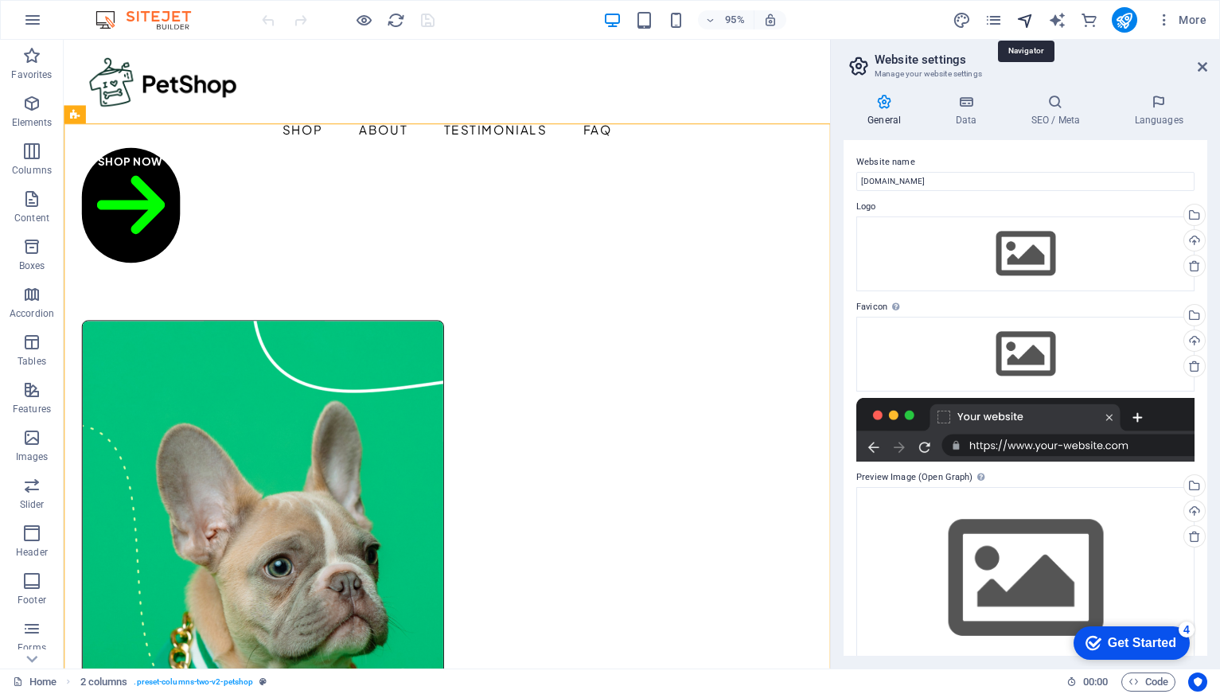
click at [1024, 22] on icon "navigator" at bounding box center [1025, 20] width 18 height 18
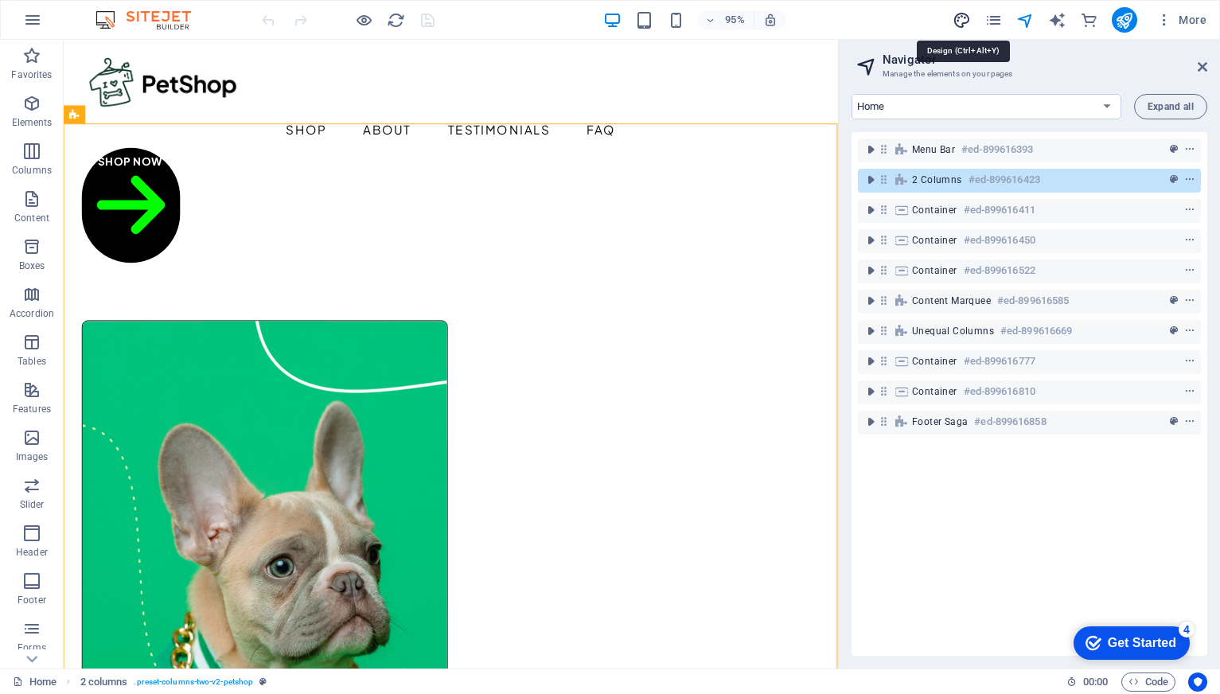
click at [965, 21] on icon "design" at bounding box center [961, 20] width 18 height 18
select select "px"
select select "500"
select select "px"
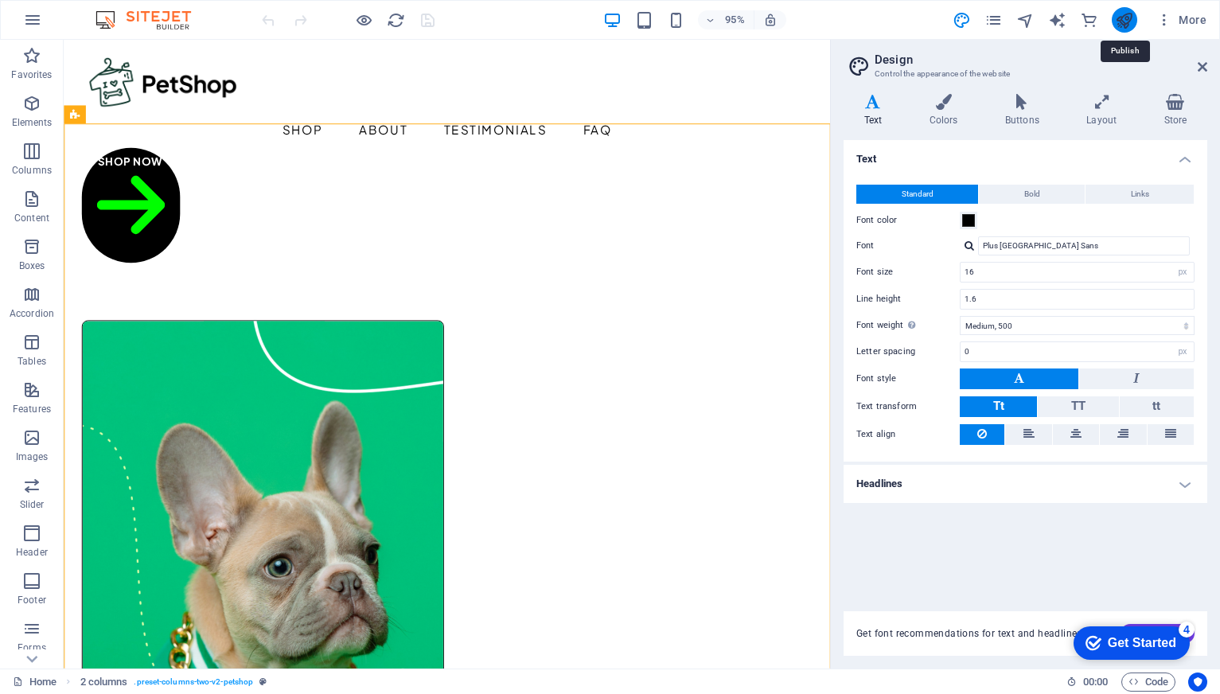
click at [1125, 23] on icon "publish" at bounding box center [1124, 20] width 18 height 18
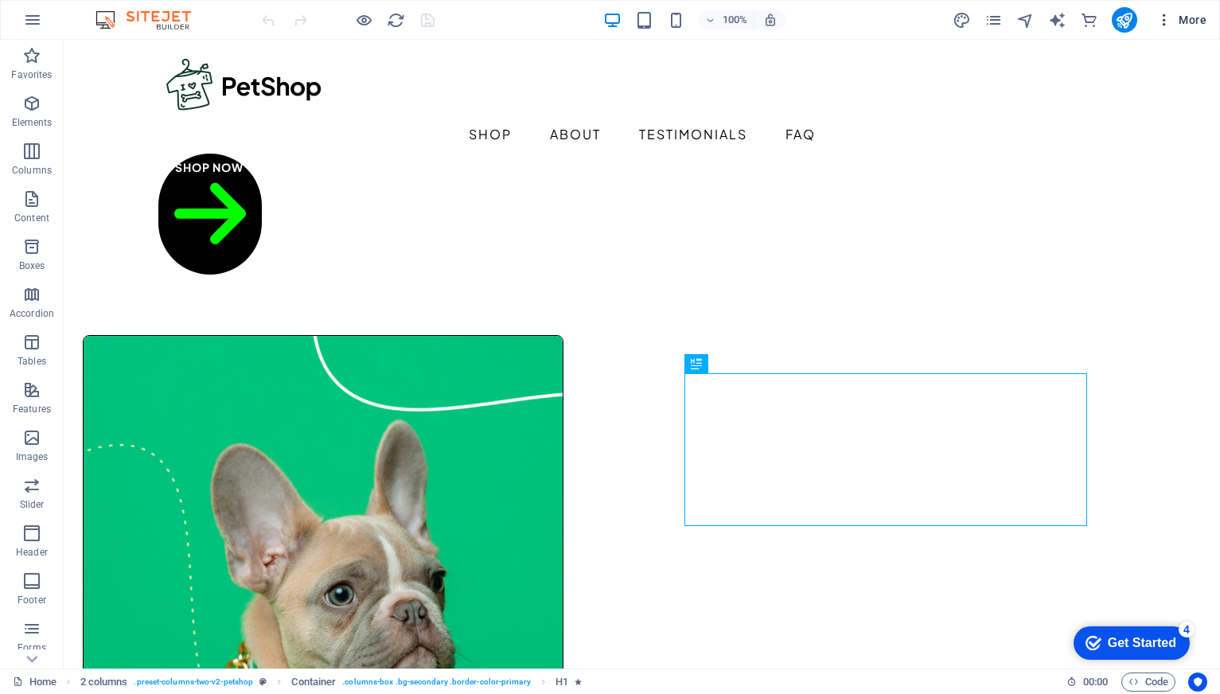
click at [1167, 21] on icon "button" at bounding box center [1164, 20] width 16 height 16
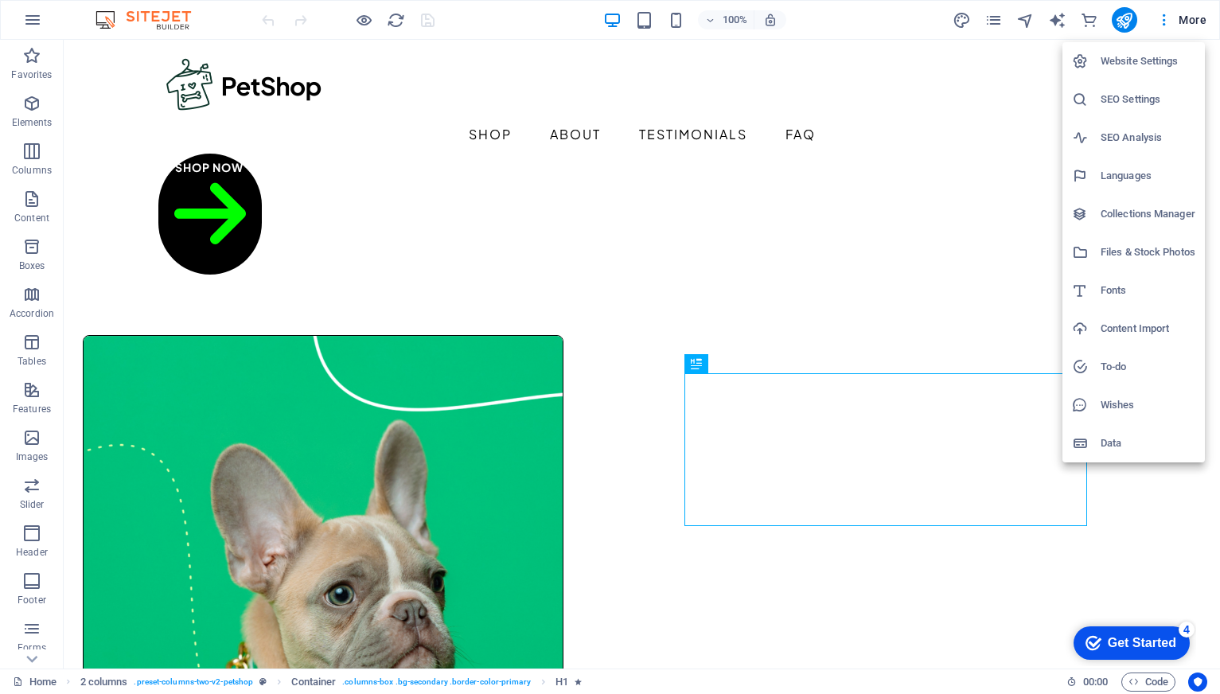
click at [1151, 59] on h6 "Website Settings" at bounding box center [1147, 61] width 95 height 19
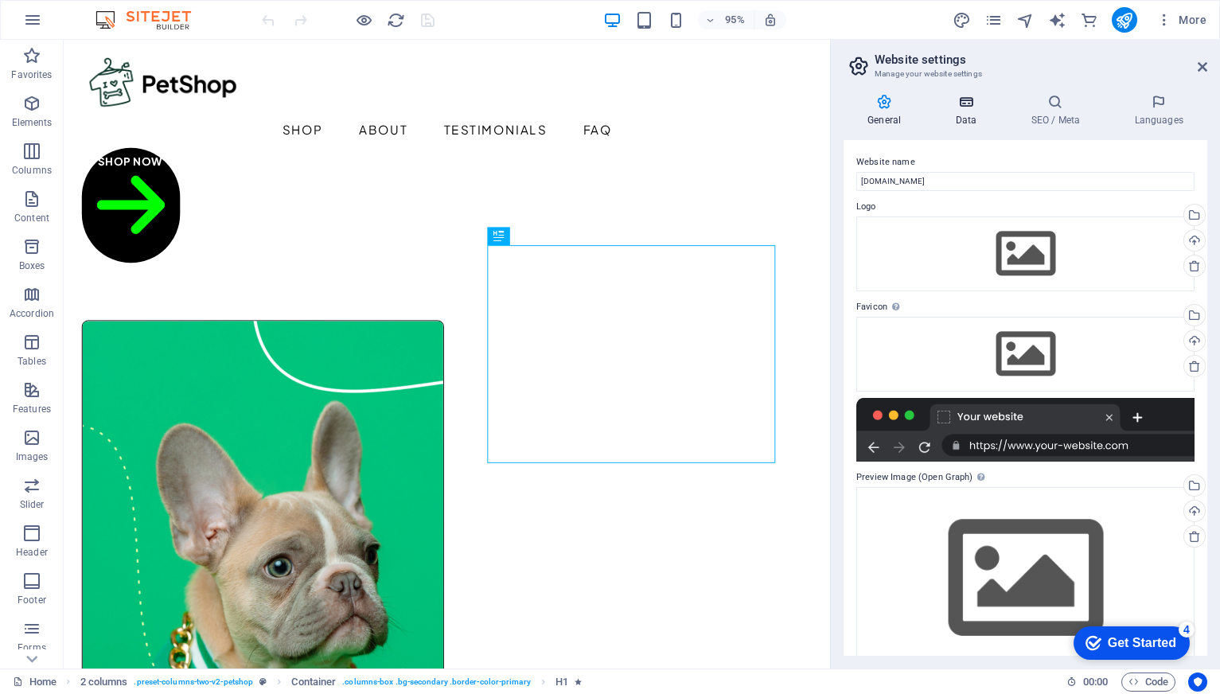
click at [962, 109] on icon at bounding box center [965, 102] width 69 height 16
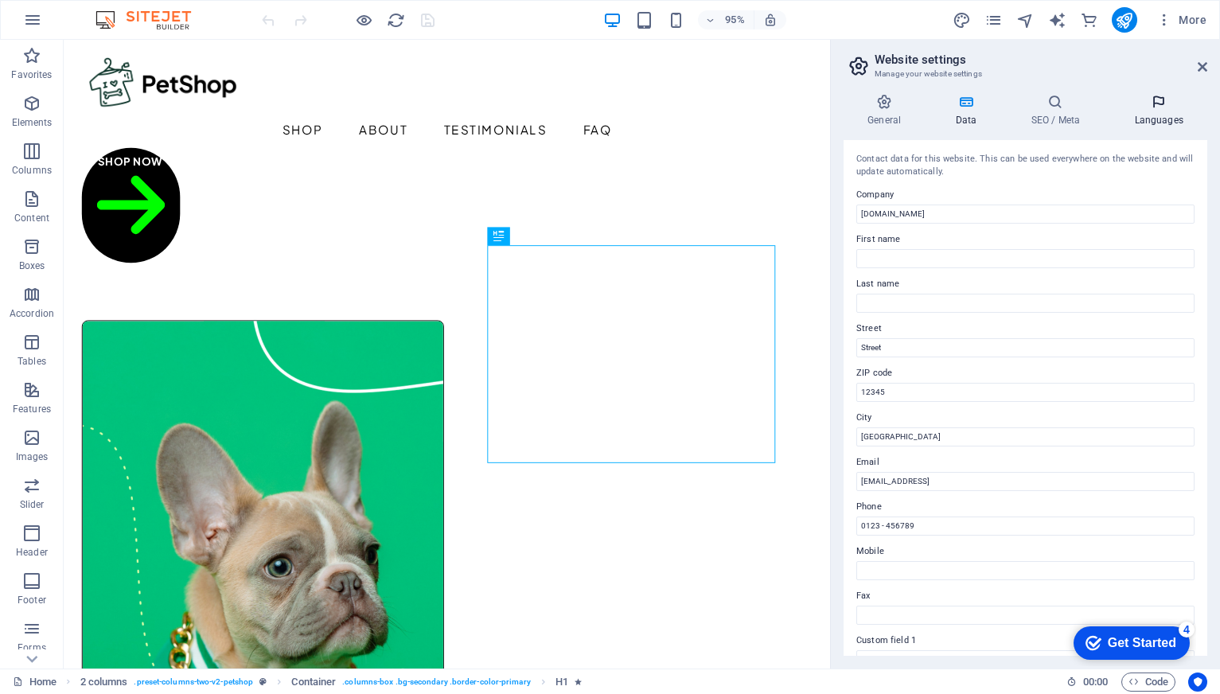
click at [1159, 106] on icon at bounding box center [1158, 102] width 97 height 16
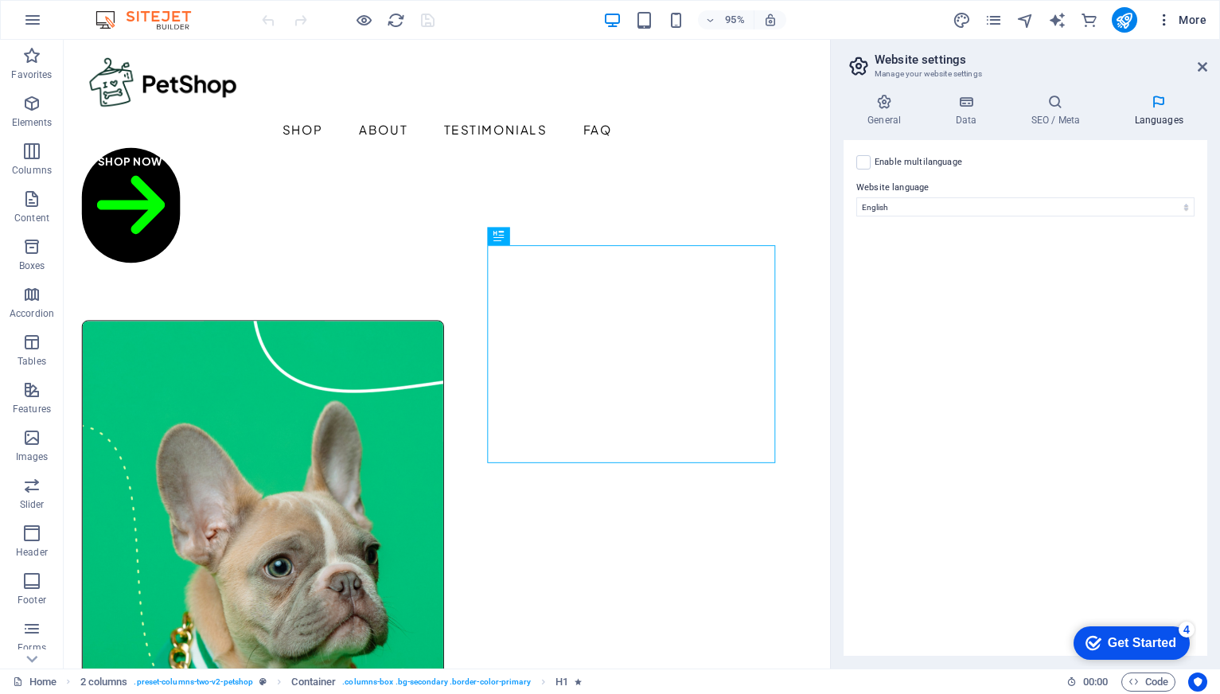
click at [1167, 22] on icon "button" at bounding box center [1164, 20] width 16 height 16
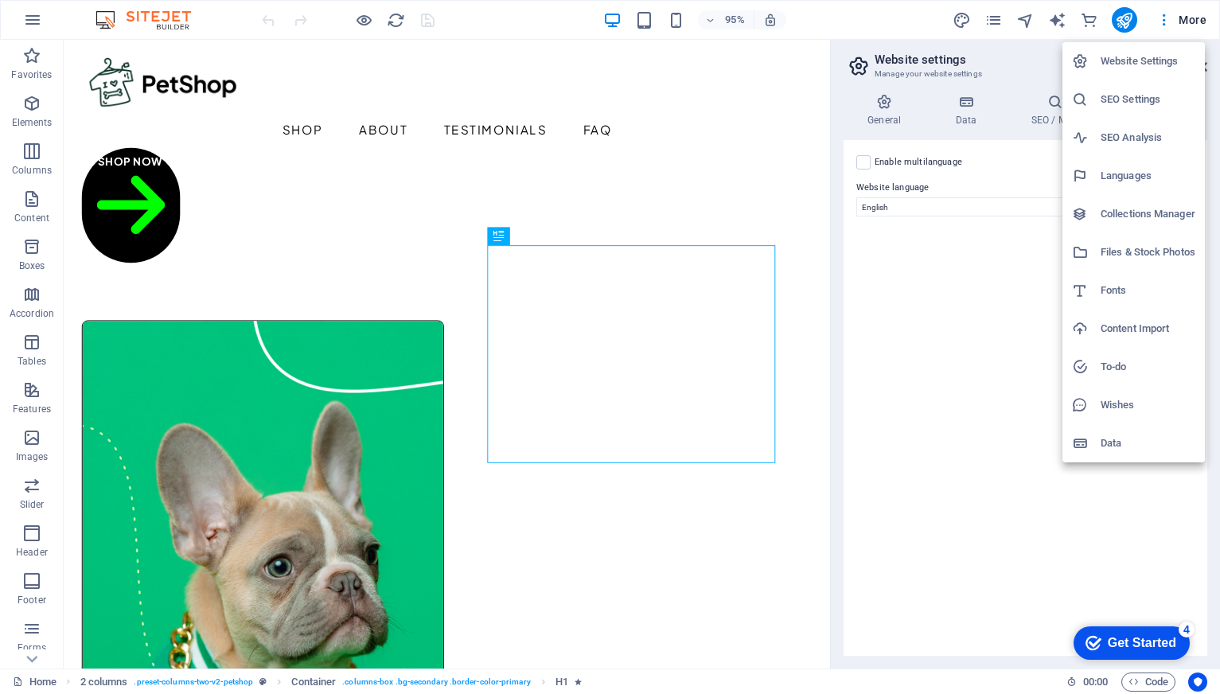
click at [1026, 21] on div at bounding box center [610, 347] width 1220 height 694
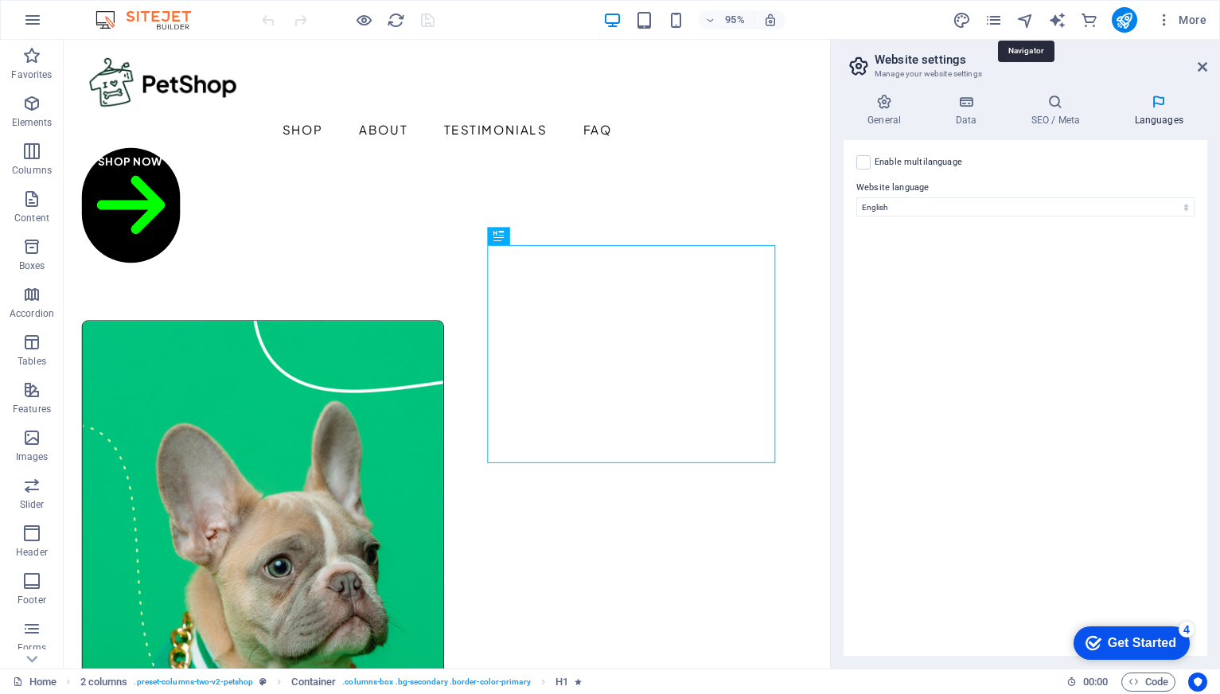
click at [1026, 21] on icon "navigator" at bounding box center [1025, 20] width 18 height 18
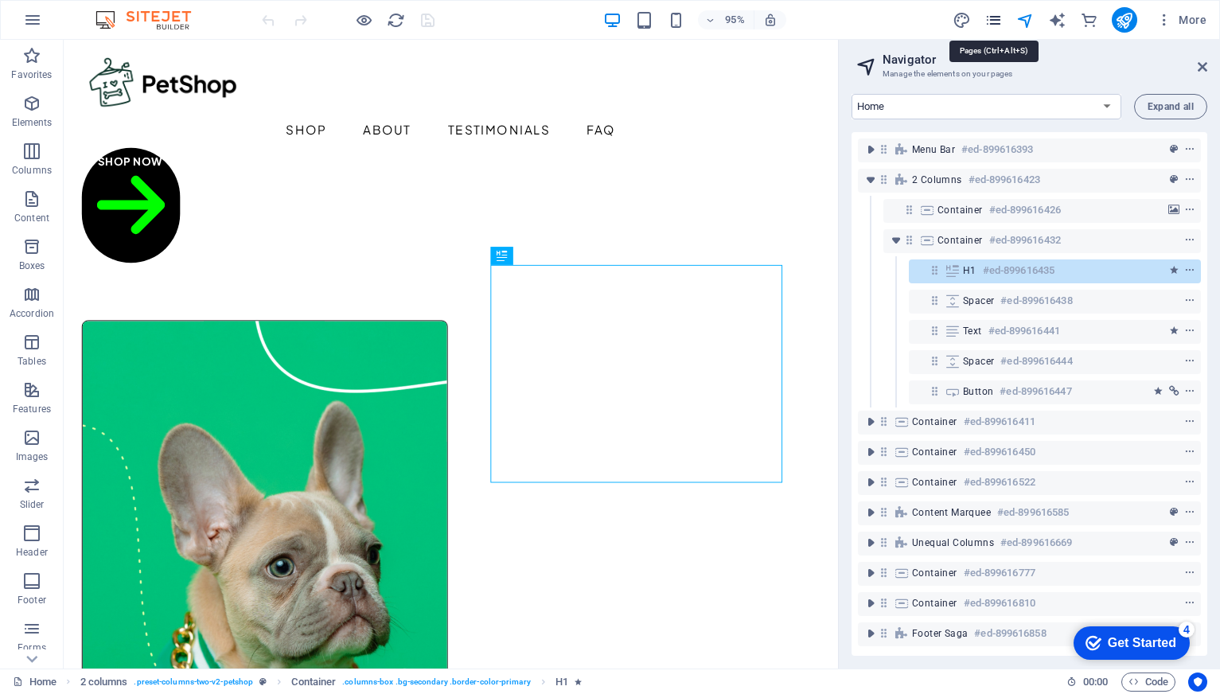
click at [999, 21] on icon "pages" at bounding box center [993, 20] width 18 height 18
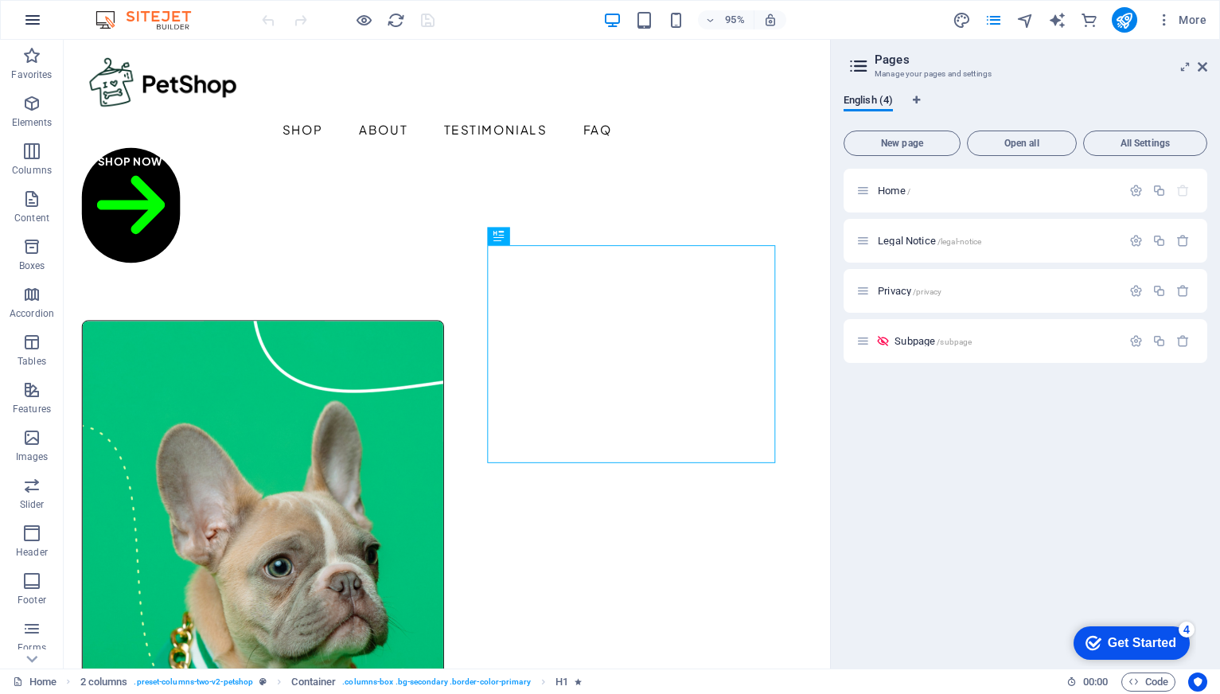
click at [36, 20] on icon "button" at bounding box center [32, 19] width 19 height 19
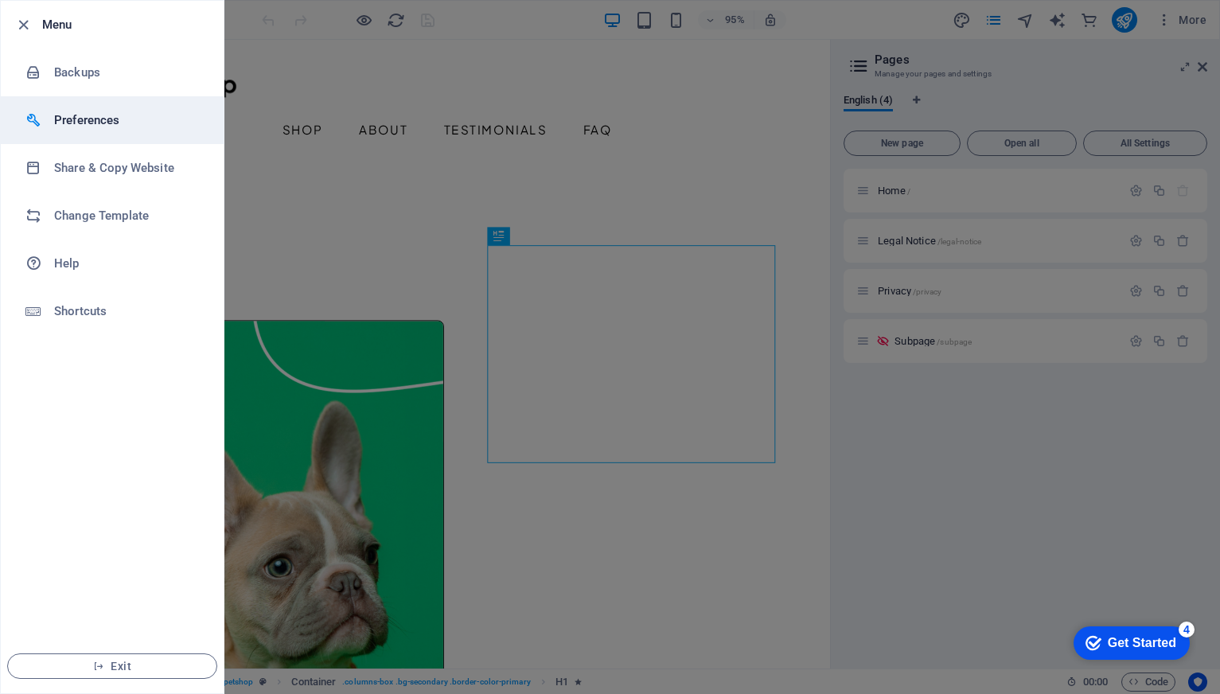
click at [51, 115] on div at bounding box center [39, 120] width 29 height 16
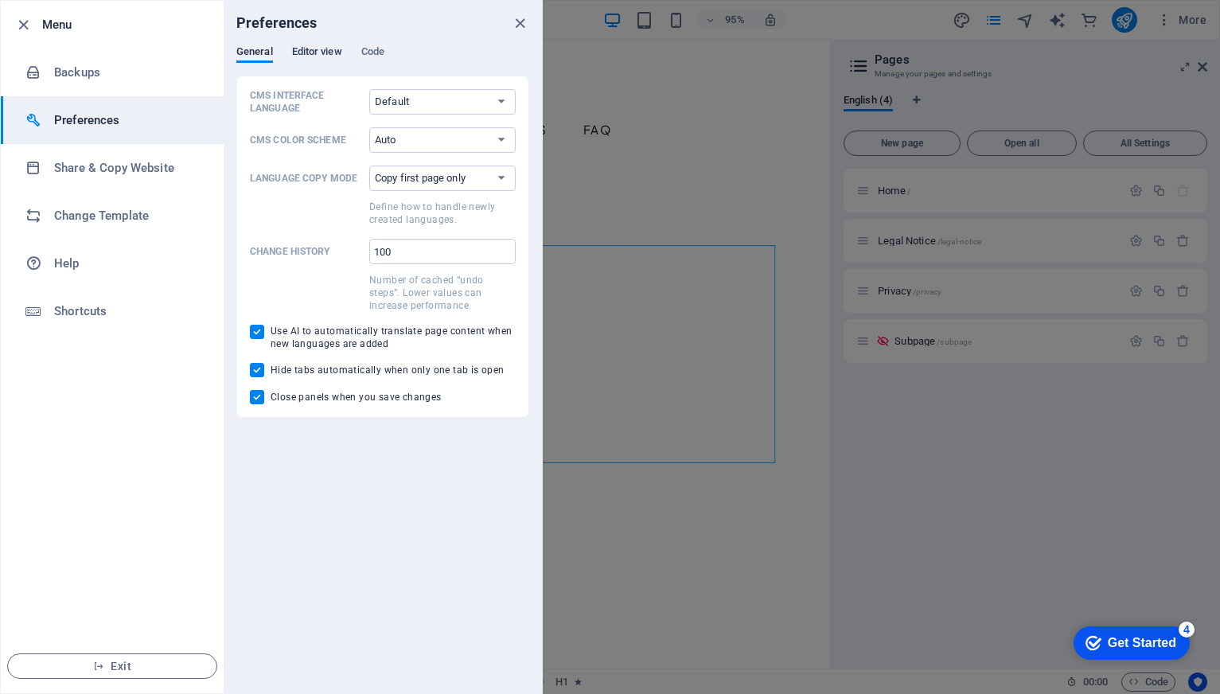
click at [318, 51] on span "Editor view" at bounding box center [317, 53] width 50 height 22
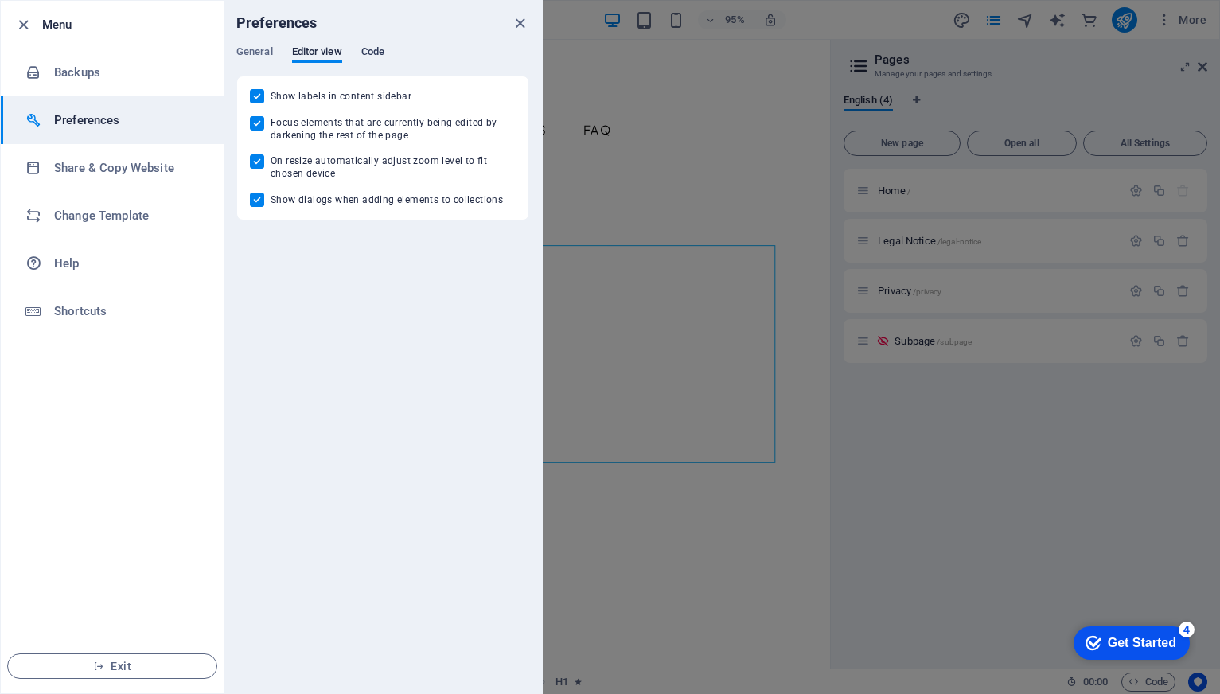
click at [368, 53] on span "Code" at bounding box center [372, 53] width 23 height 22
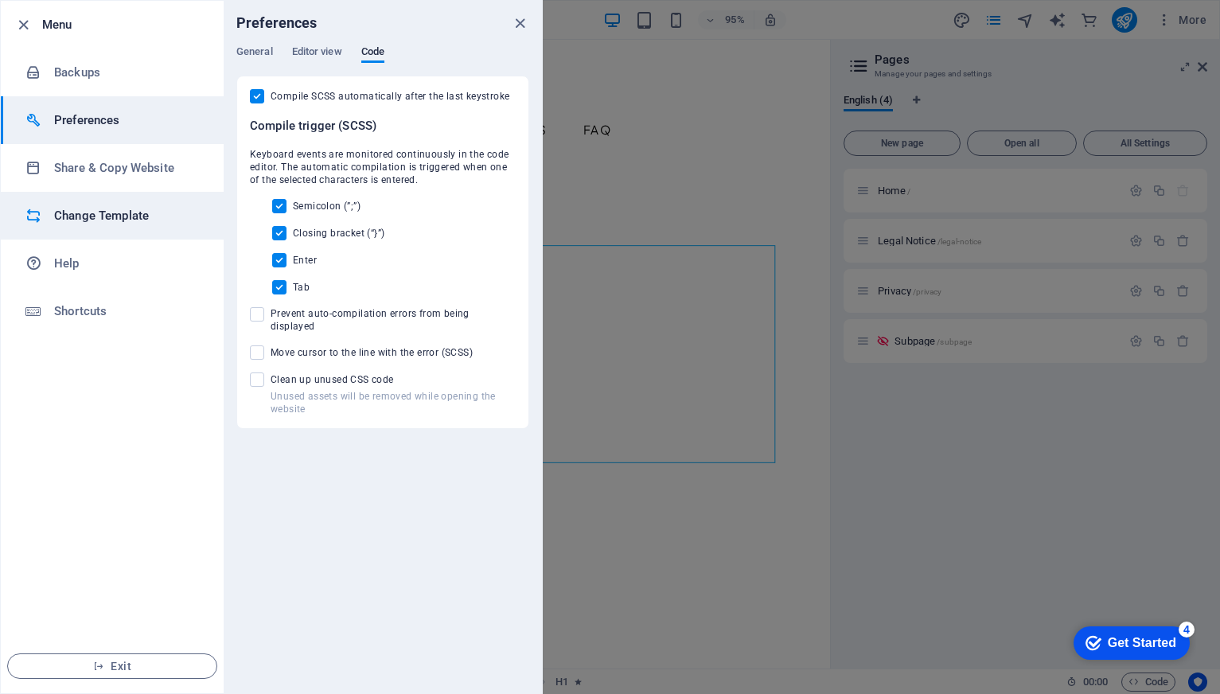
click at [124, 214] on h6 "Change Template" at bounding box center [127, 215] width 147 height 19
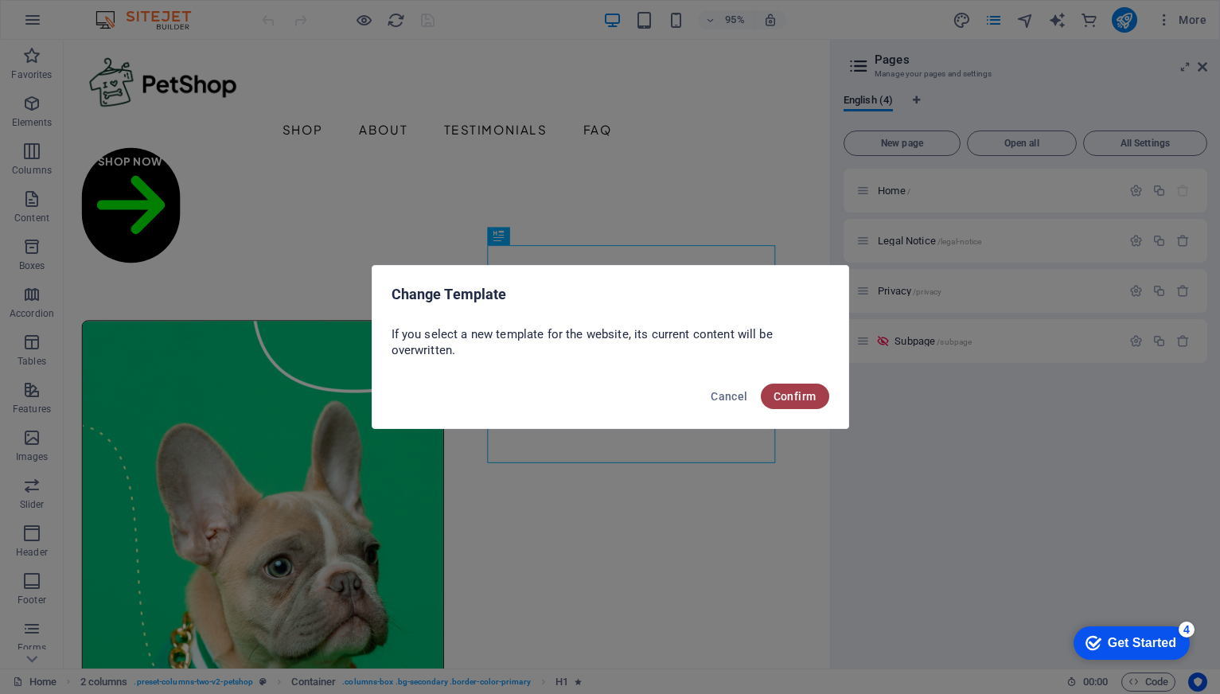
click at [811, 395] on span "Confirm" at bounding box center [794, 396] width 43 height 13
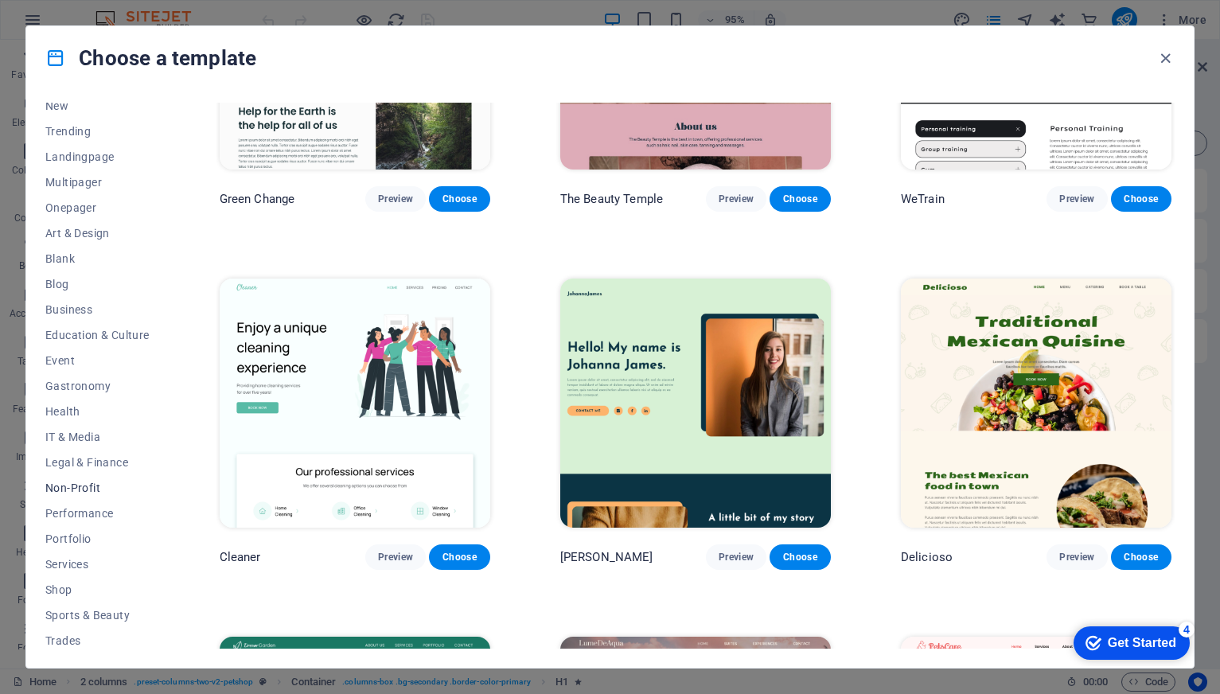
scroll to position [24, 0]
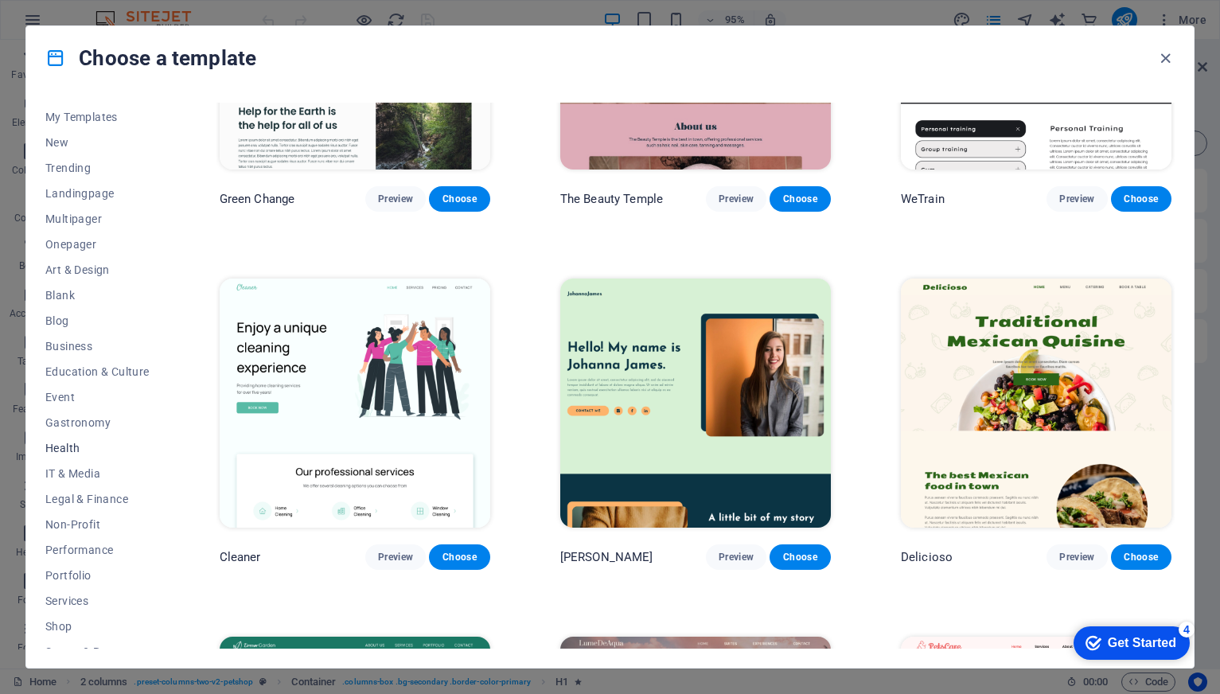
click at [69, 448] on span "Health" at bounding box center [97, 448] width 104 height 13
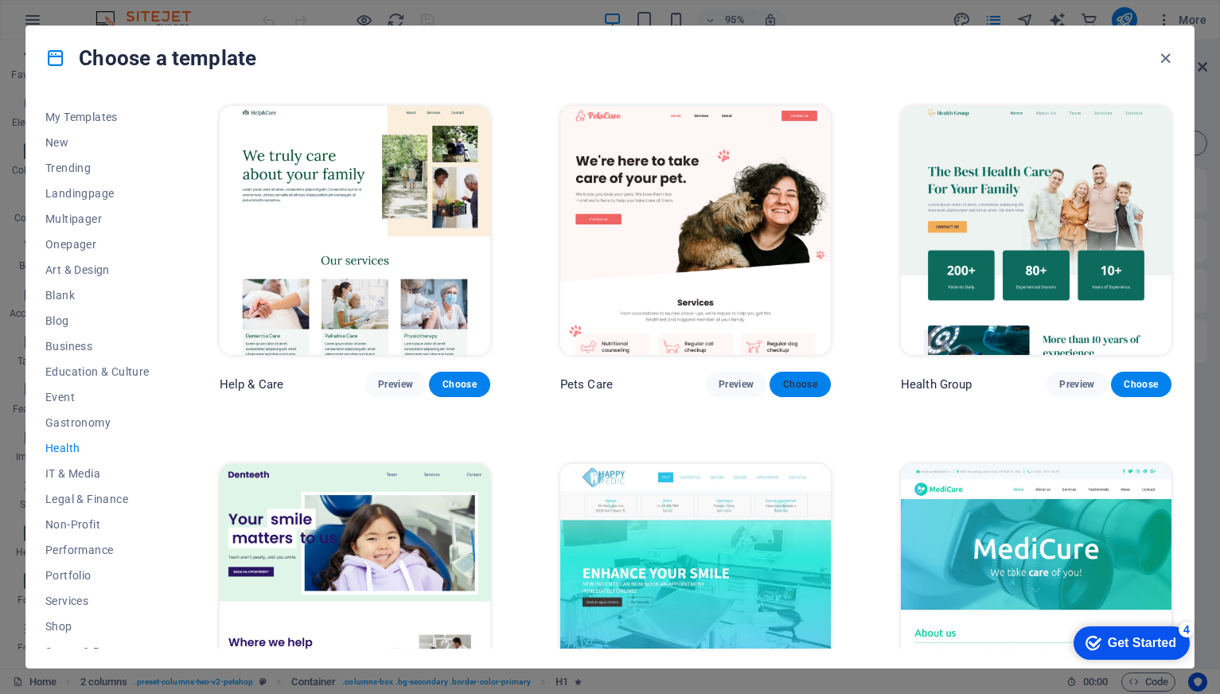
click at [791, 386] on span "Choose" at bounding box center [799, 384] width 35 height 13
